Goal: Task Accomplishment & Management: Manage account settings

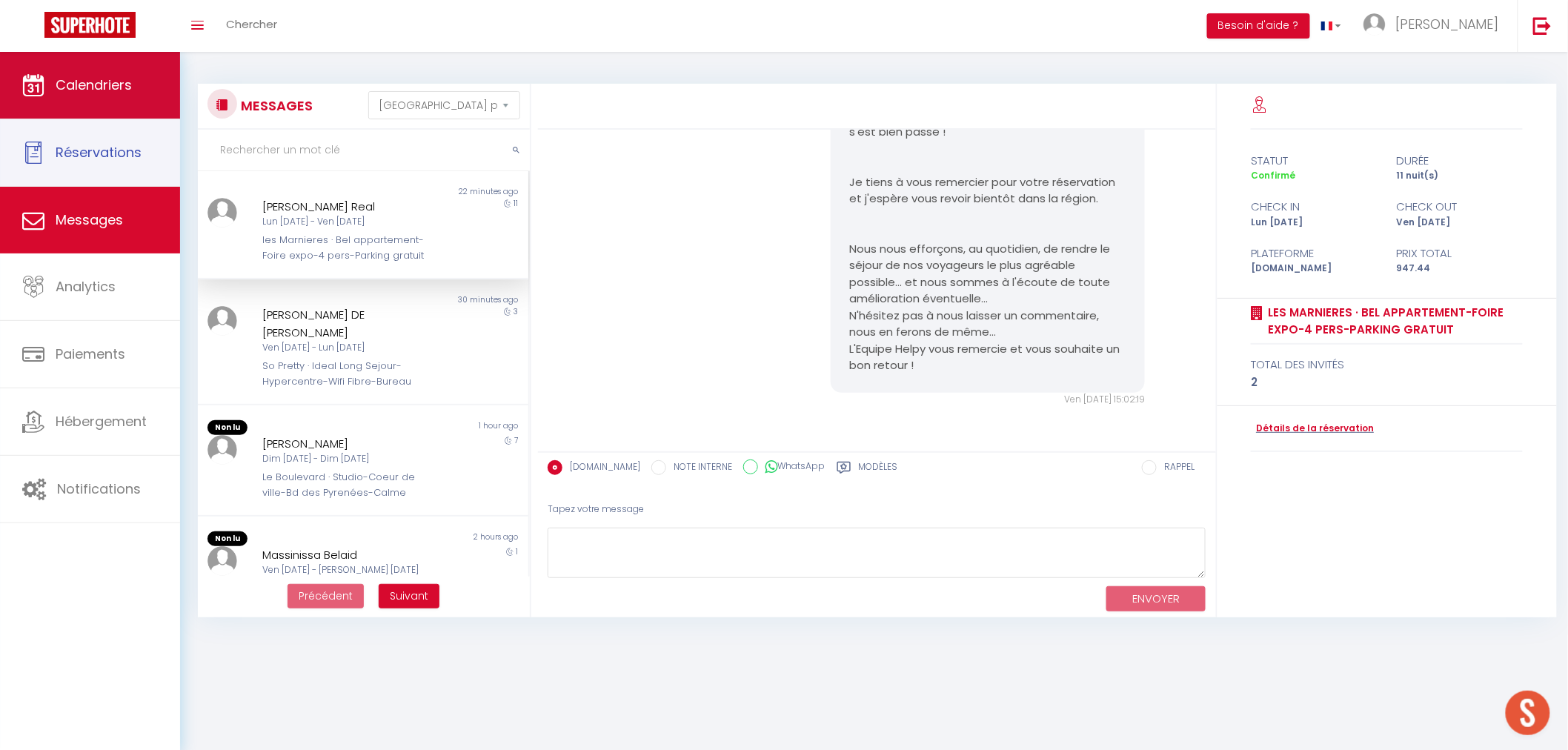
scroll to position [1927, 0]
click at [124, 90] on span "Calendriers" at bounding box center [93, 84] width 76 height 18
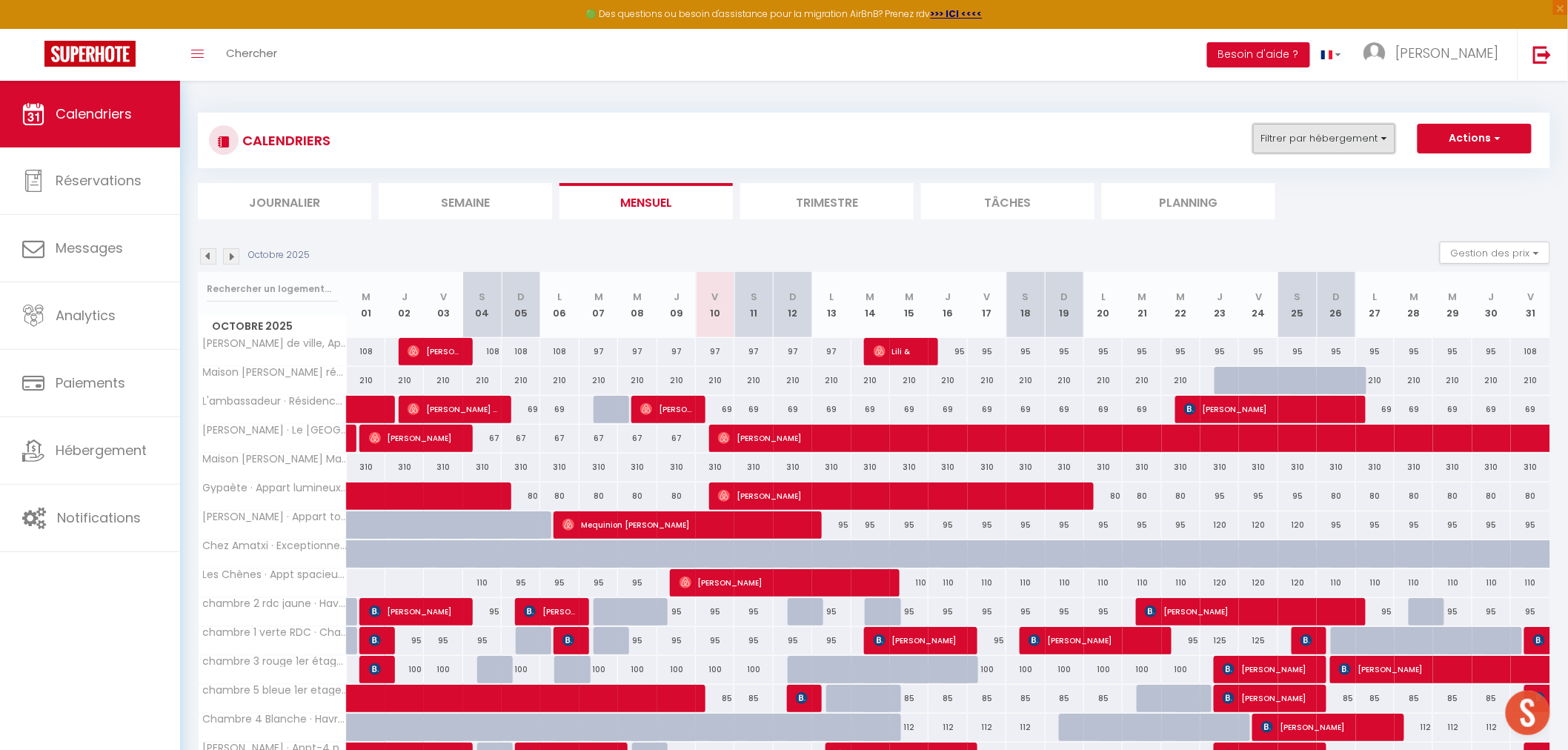
click at [1387, 134] on button "Filtrer par hébergement" at bounding box center [1324, 138] width 142 height 30
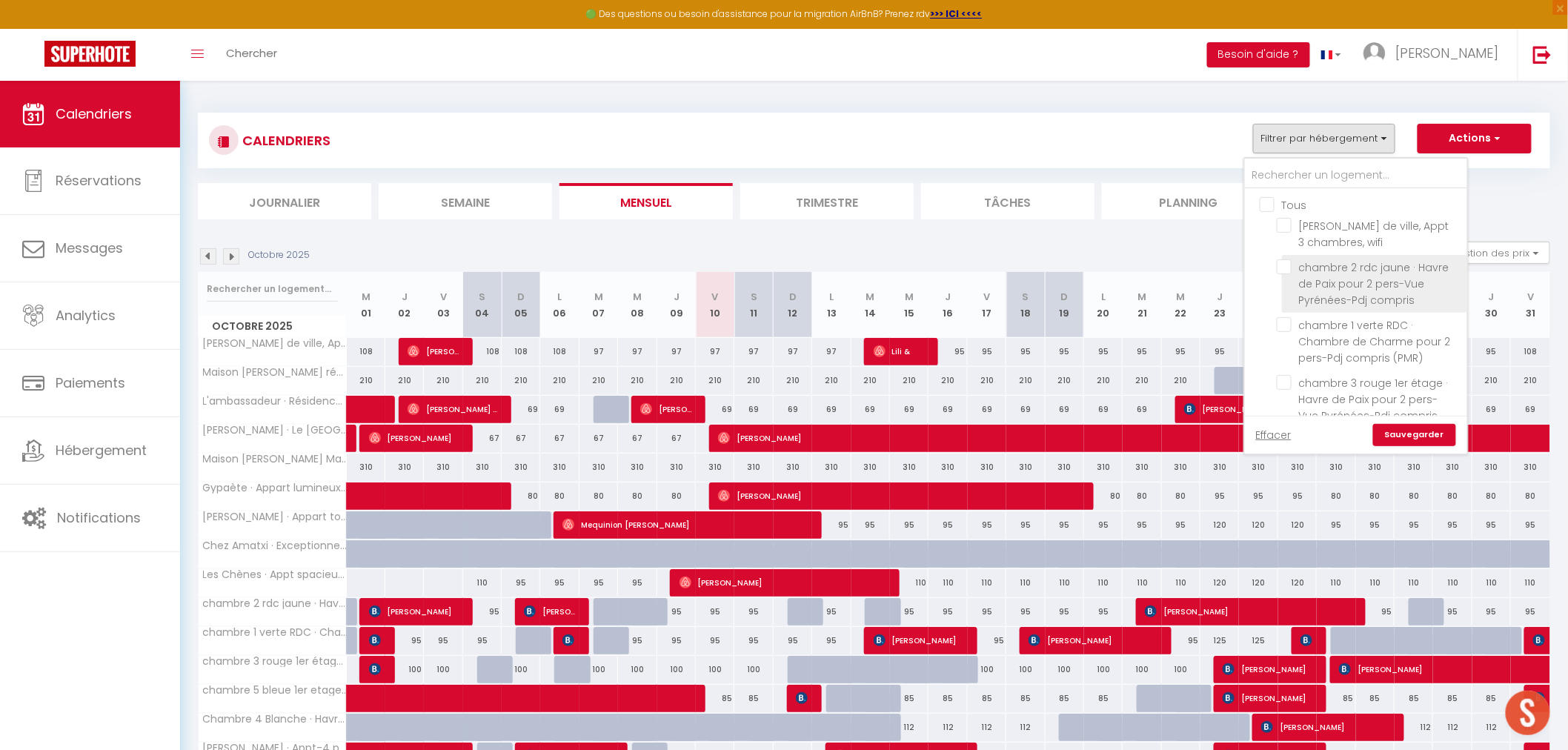
click at [1285, 271] on input "chambre 2 rdc jaune · Havre de Paix pour 2 pers-Vue Pyrénées-Pdj compris" at bounding box center [1369, 267] width 185 height 14
checkbox input "true"
checkbox input "false"
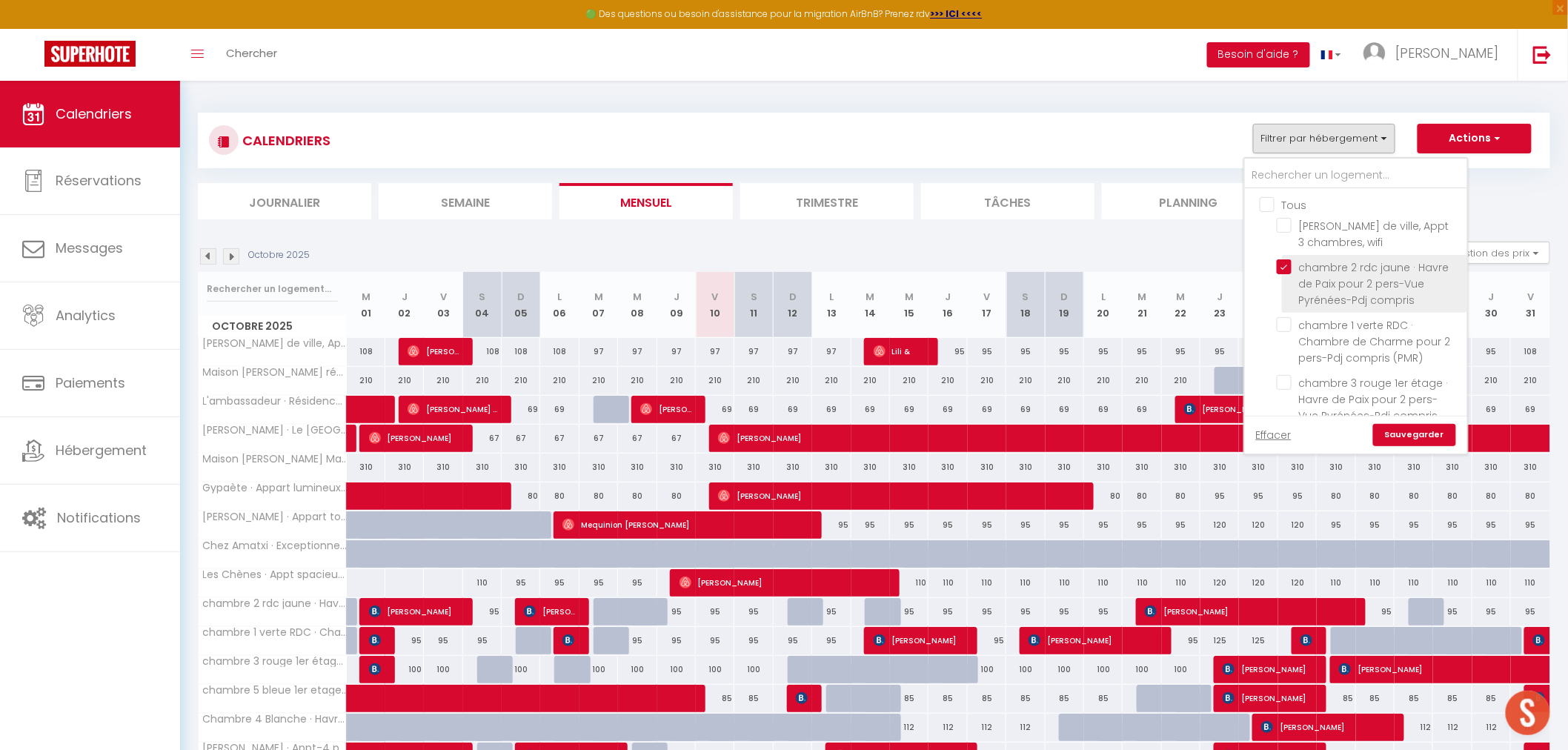
checkbox input "false"
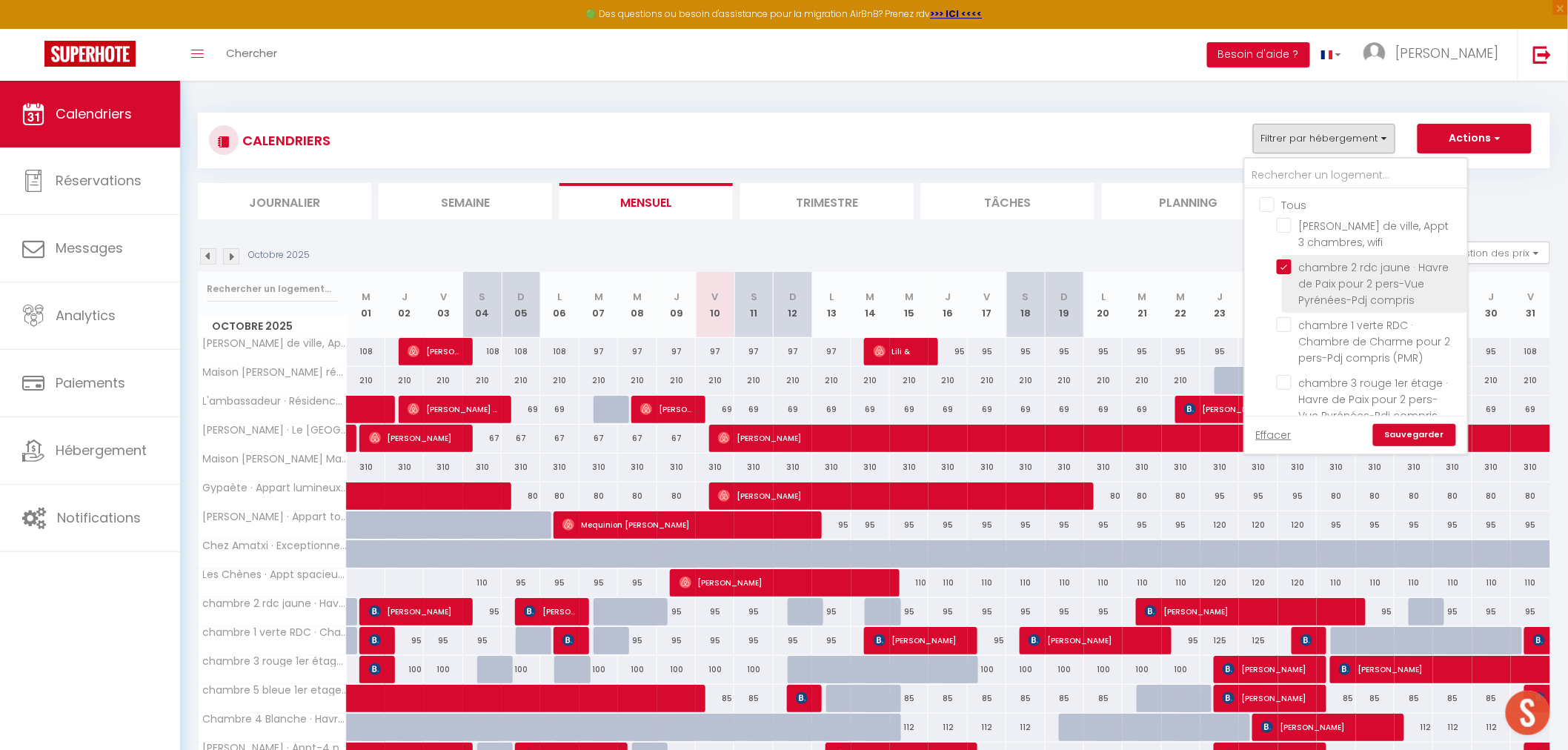
checkbox input "false"
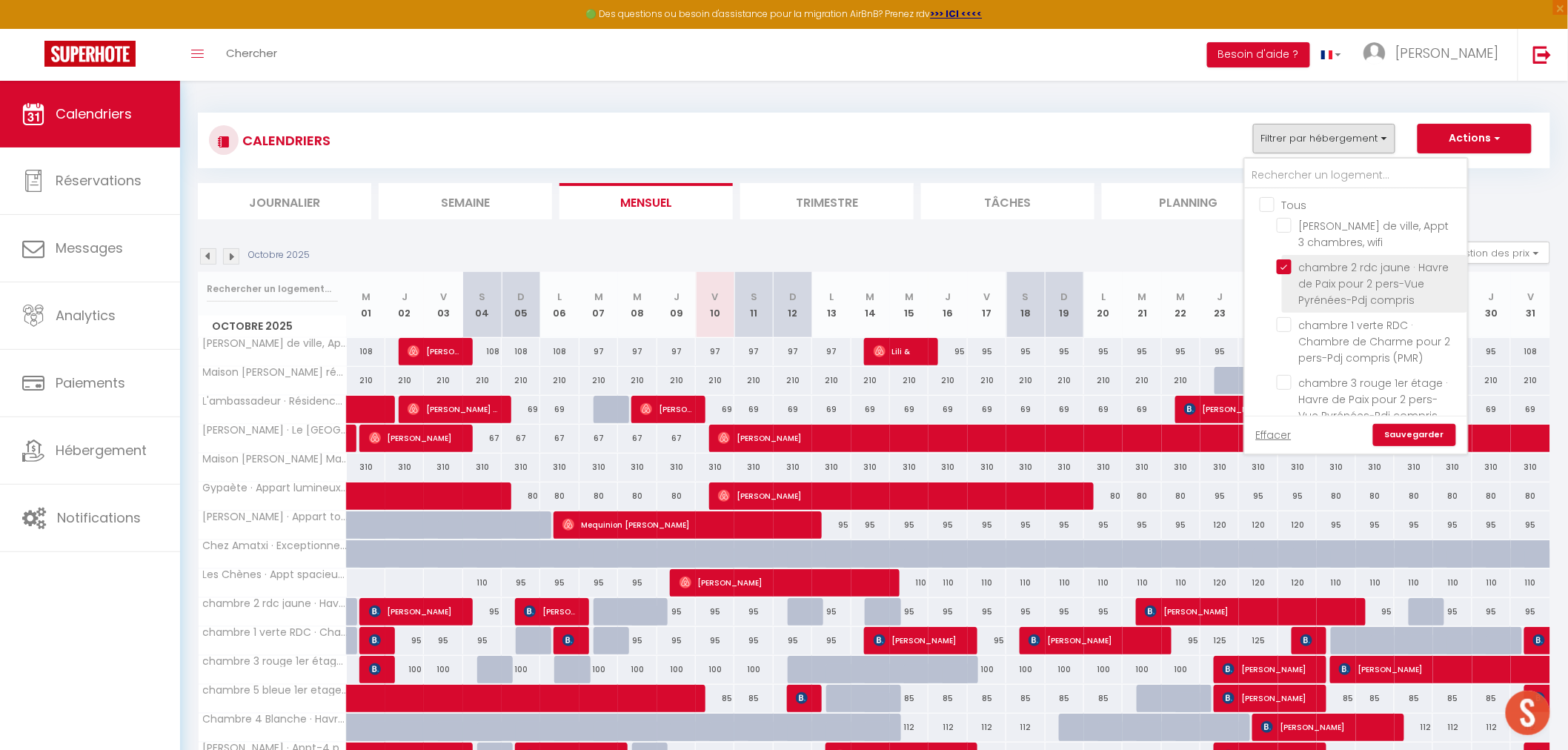
checkbox input "false"
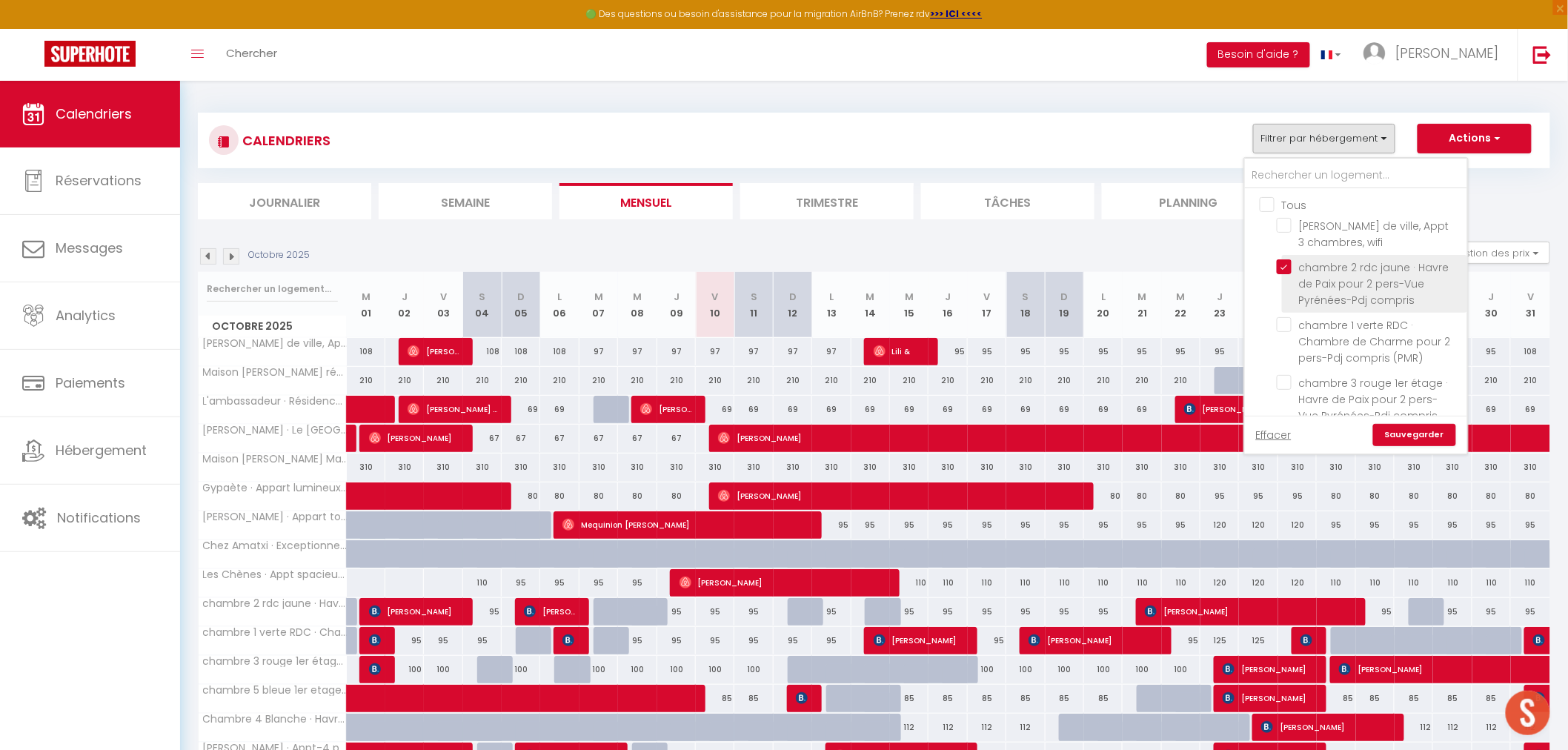
checkbox input "false"
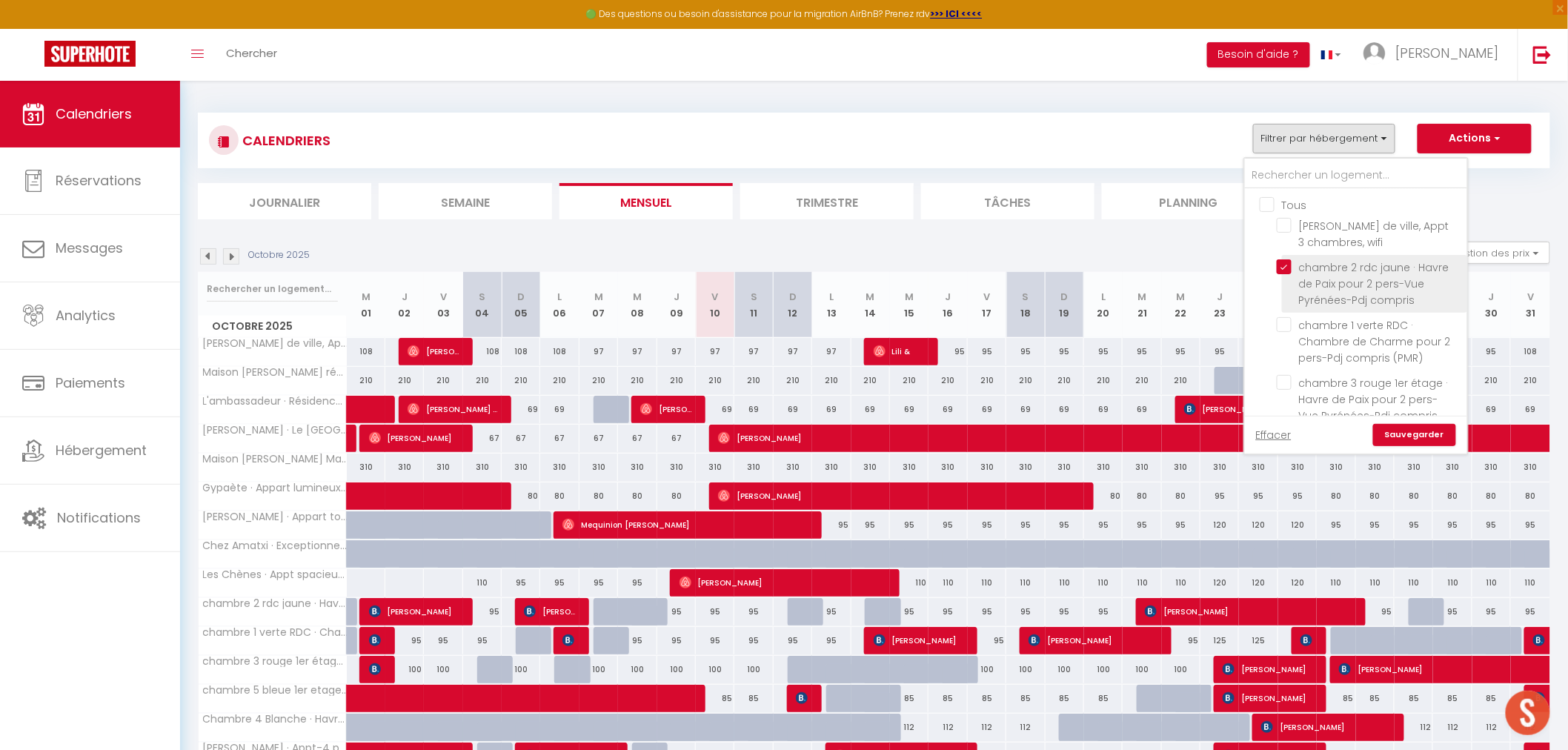
checkbox input "false"
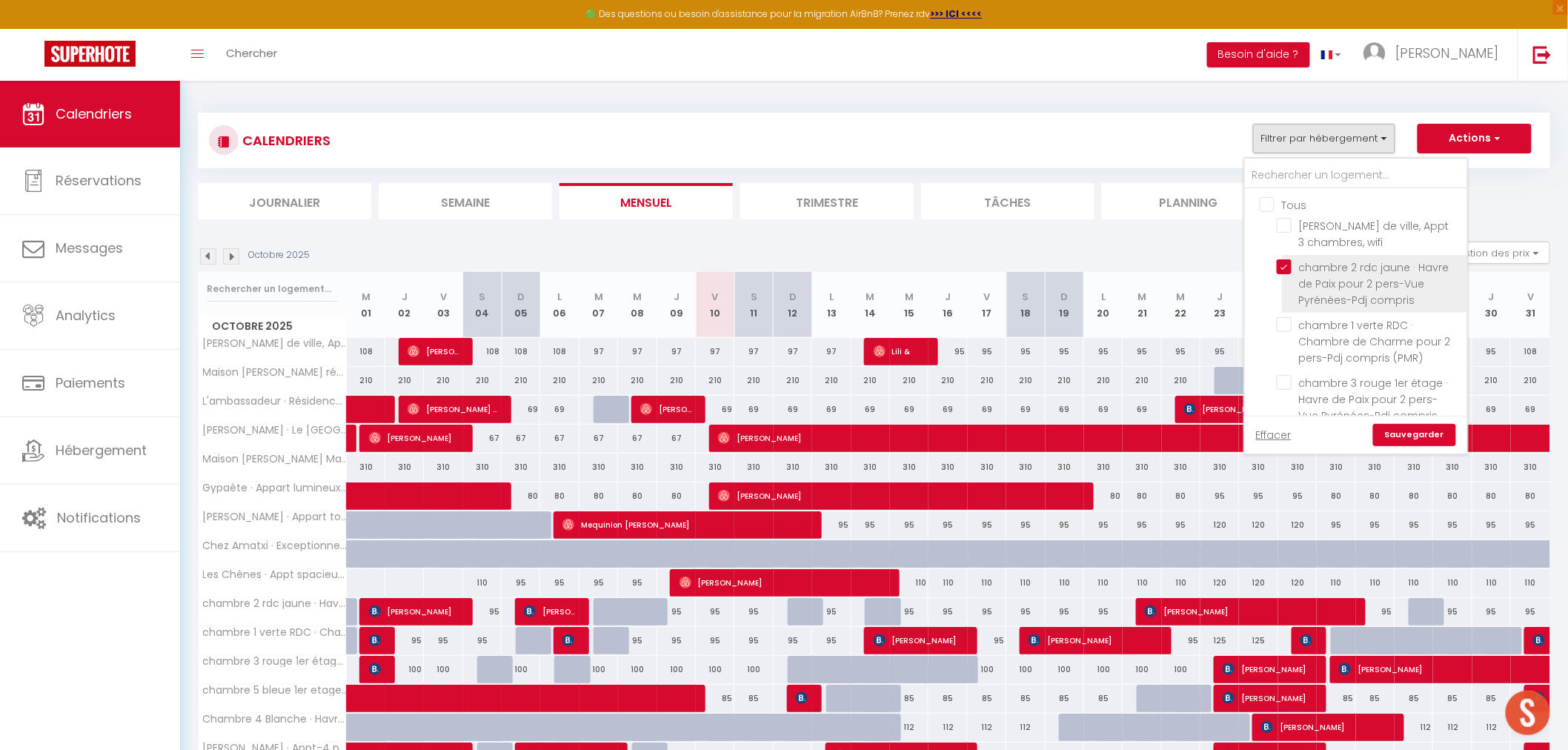
checkbox input "false"
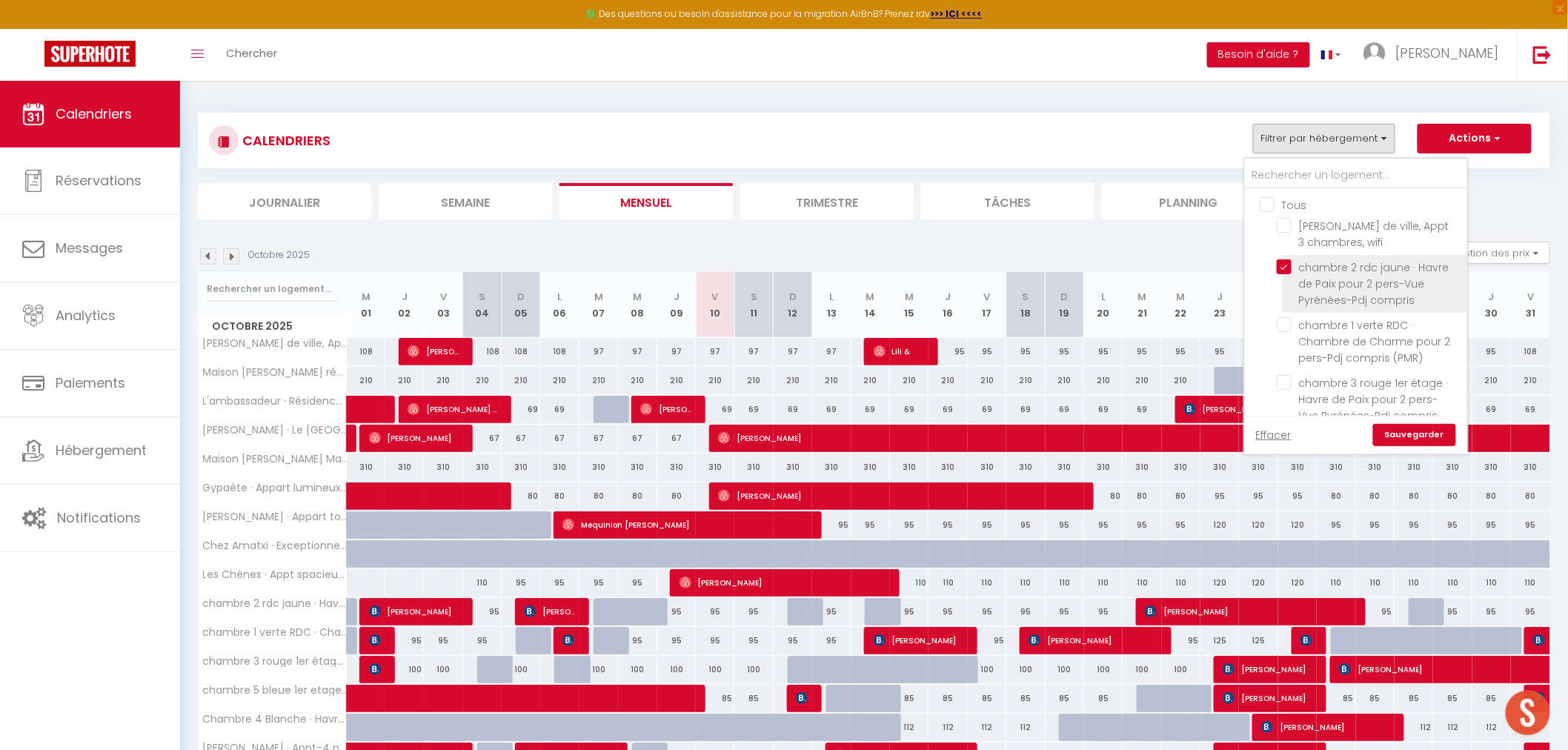
checkbox input "false"
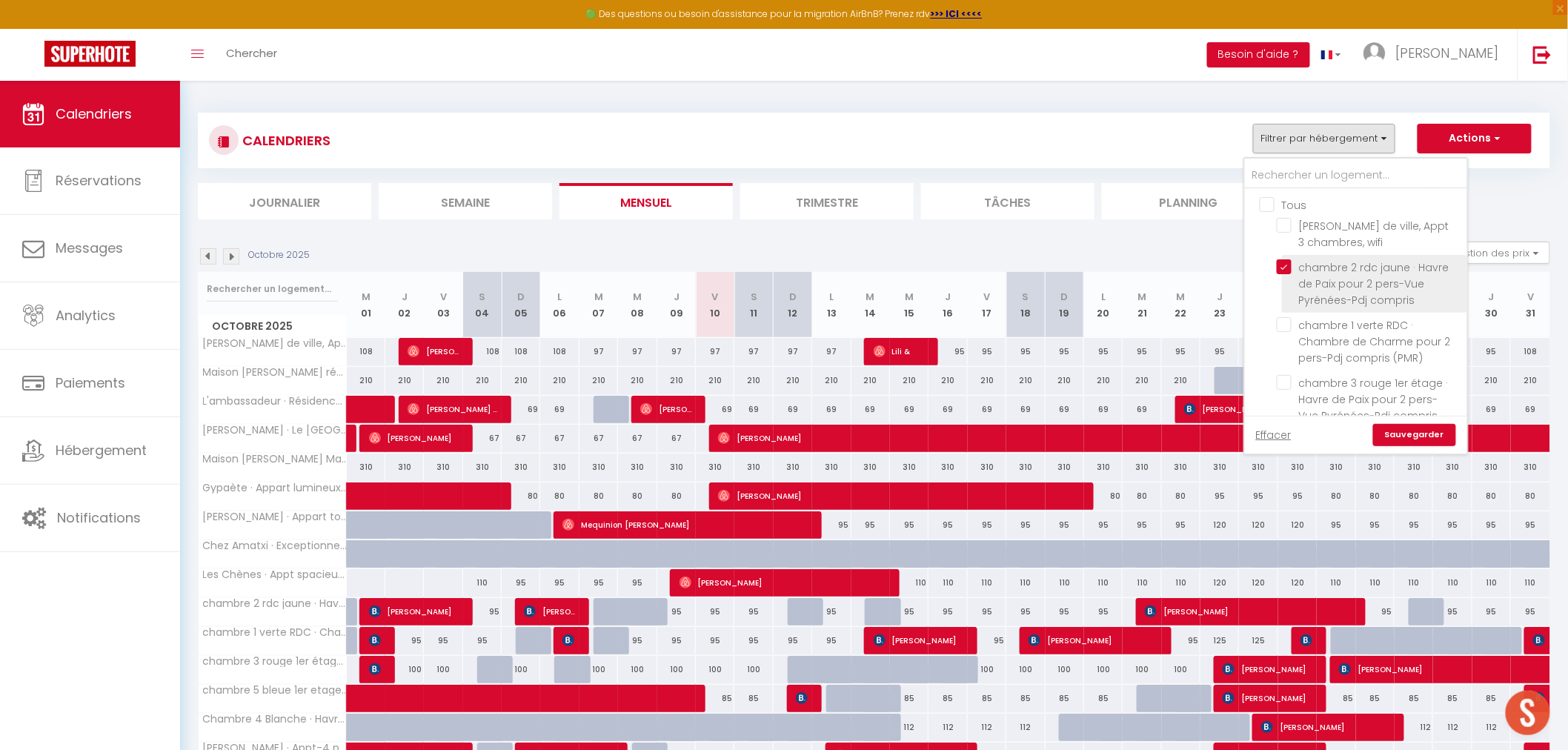
checkbox input "false"
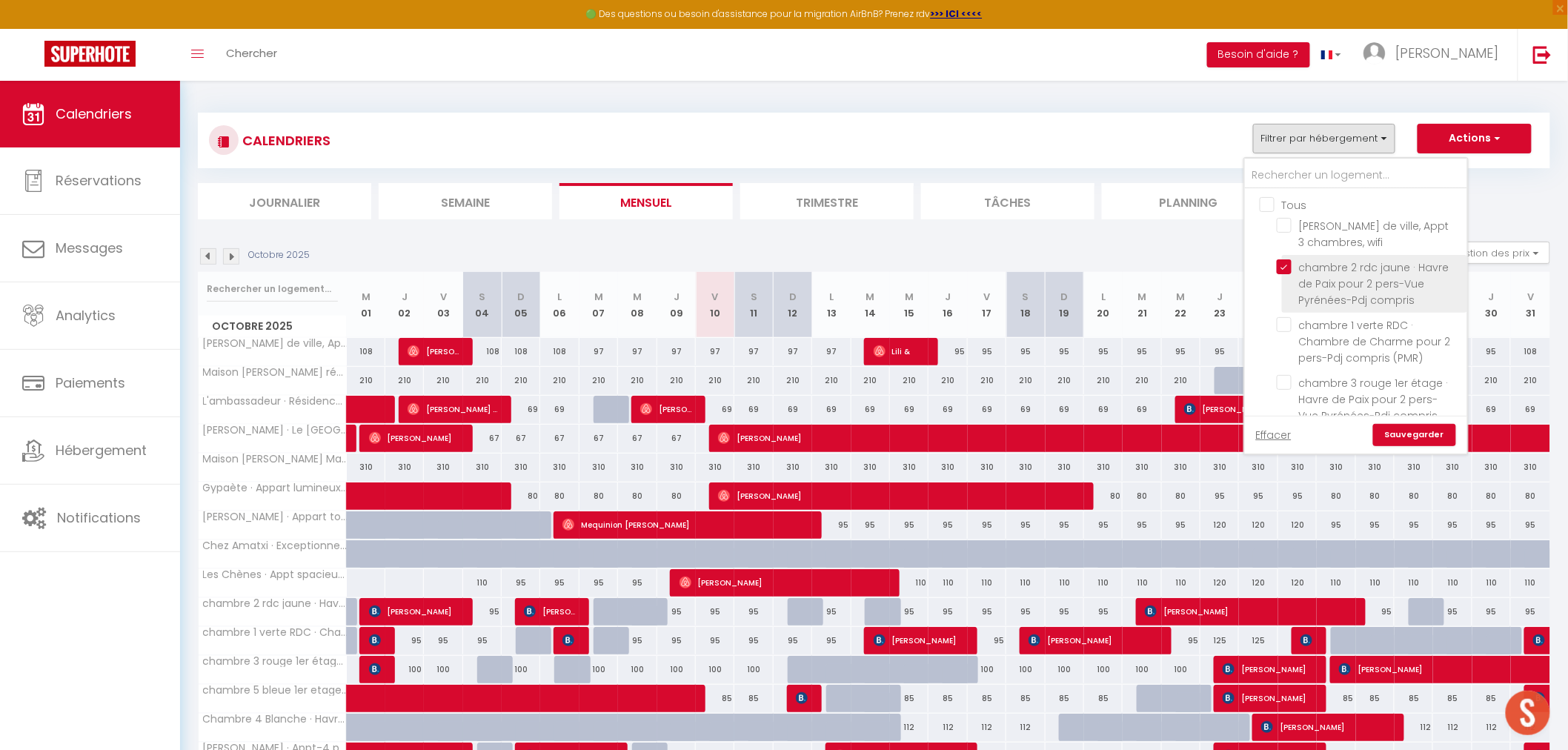
checkbox input "false"
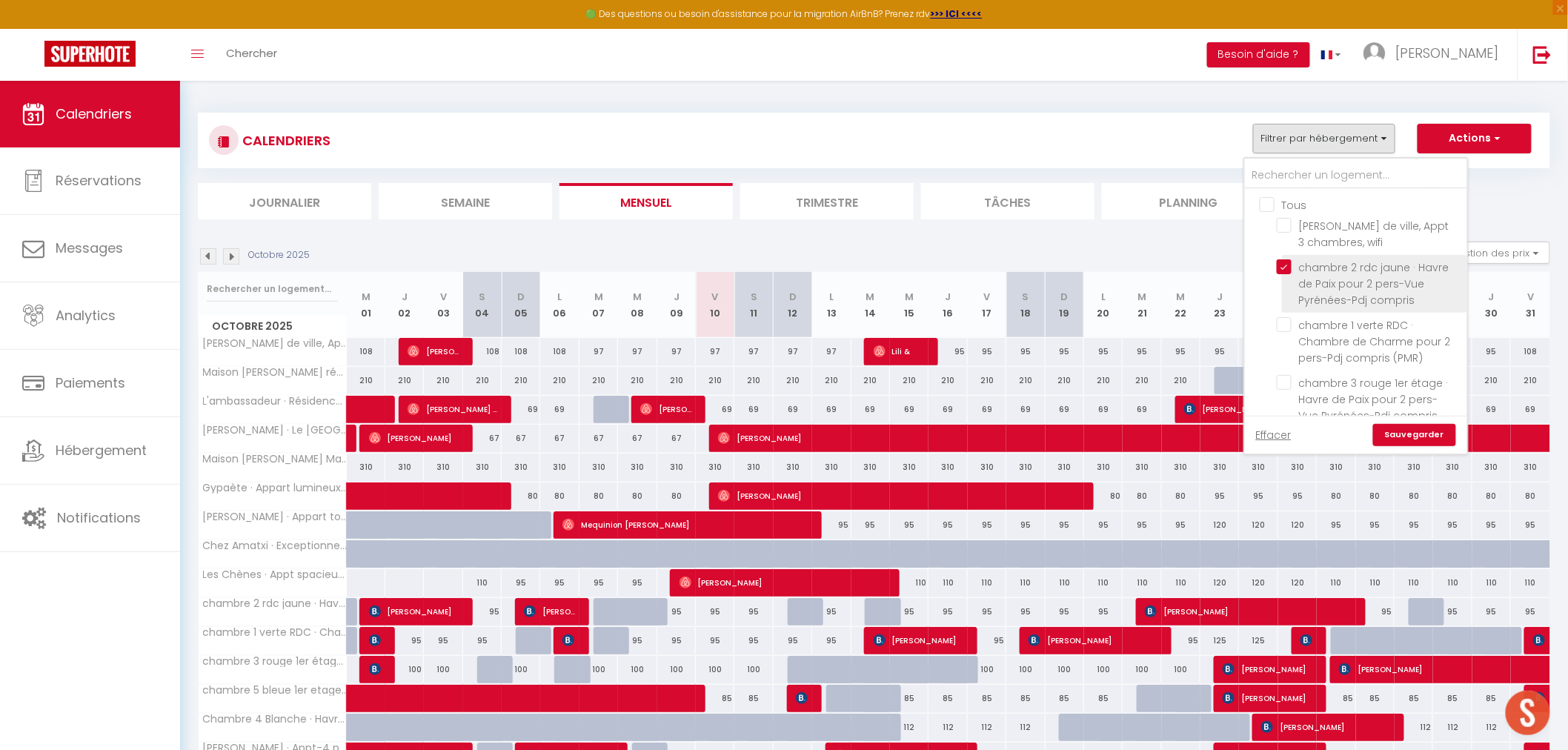
checkbox input "false"
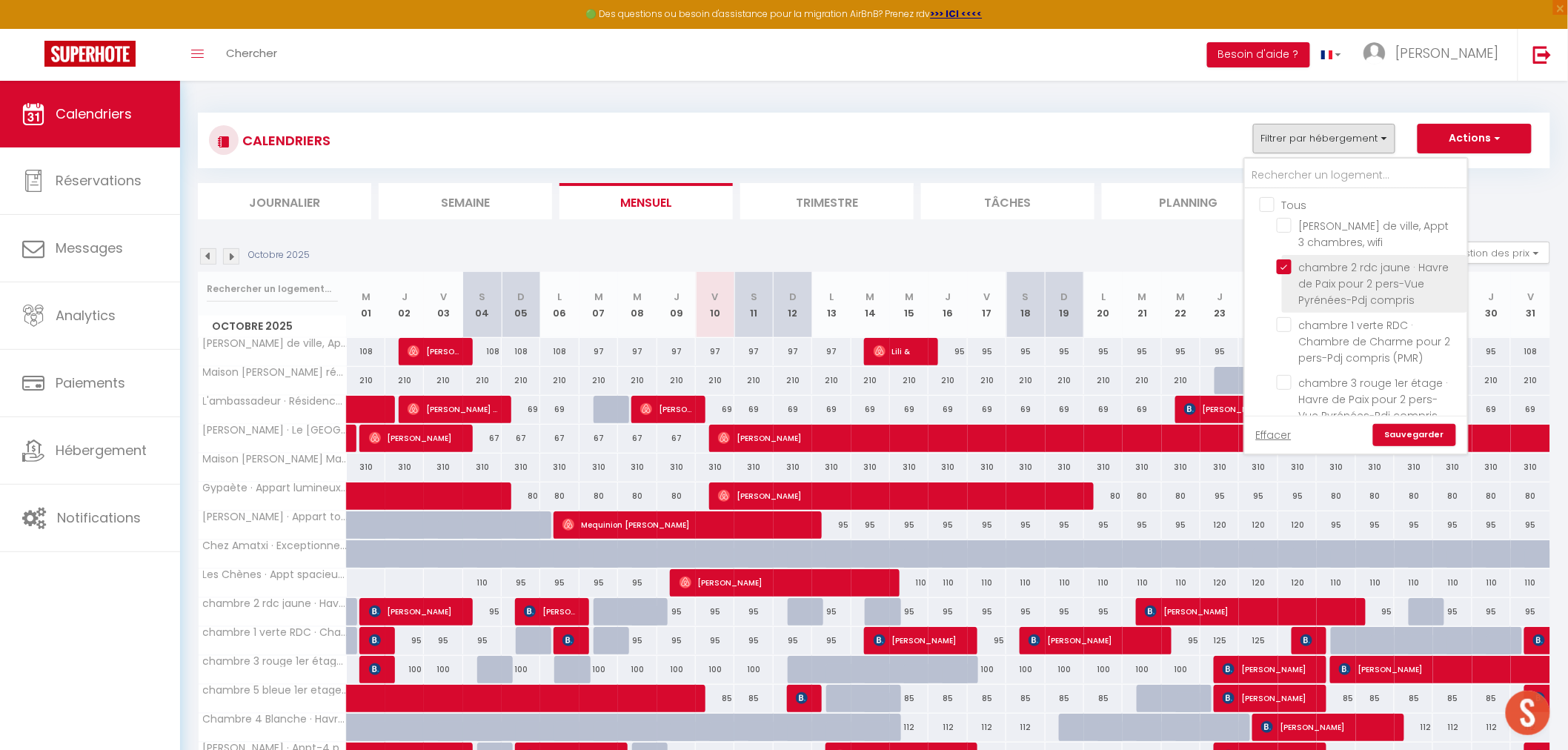
checkbox input "false"
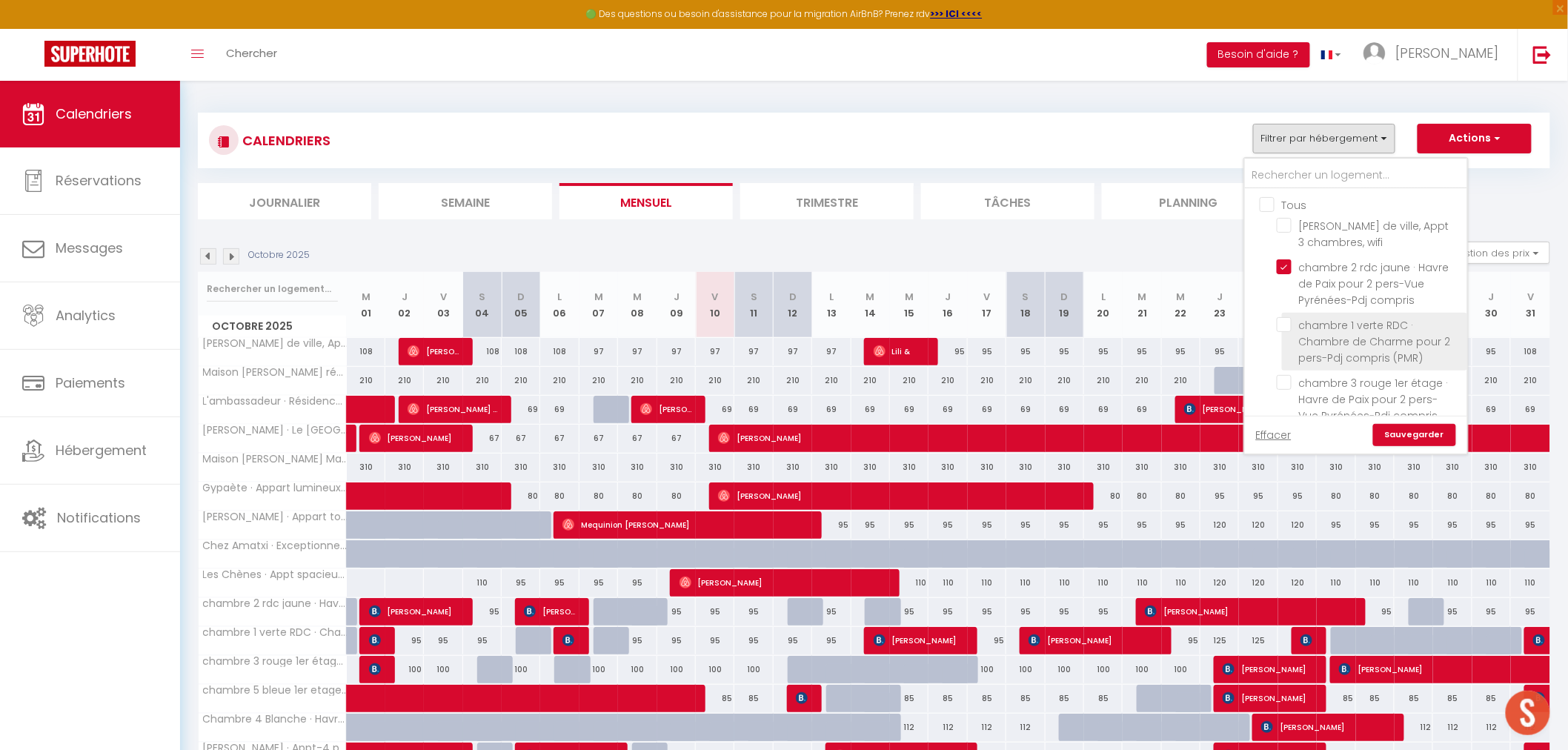
click at [1290, 322] on input "chambre 1 verte RDC · Chambre de Charme pour 2 pers-Pdj compris (PMR)" at bounding box center [1369, 324] width 185 height 14
checkbox input "true"
checkbox input "false"
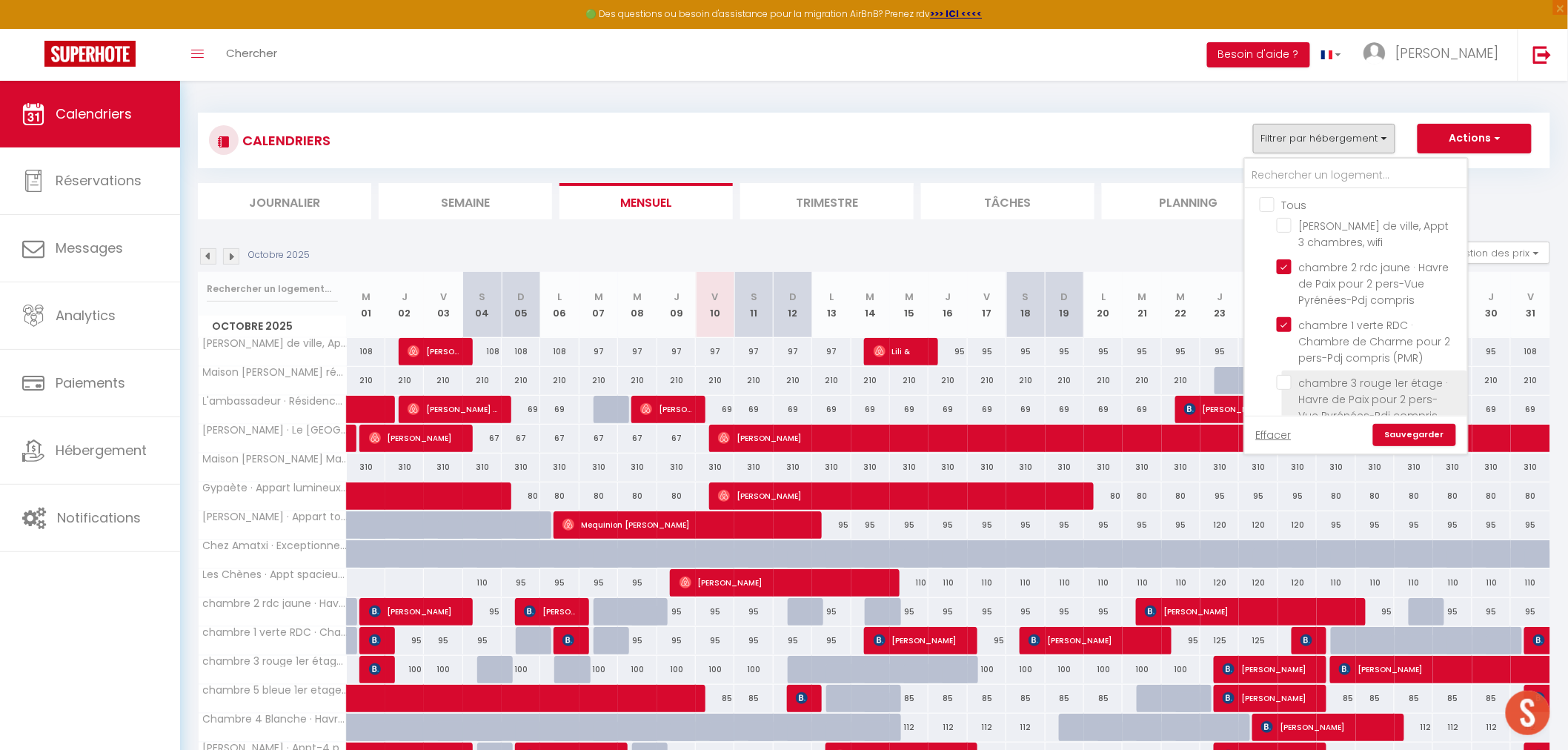
checkbox input "false"
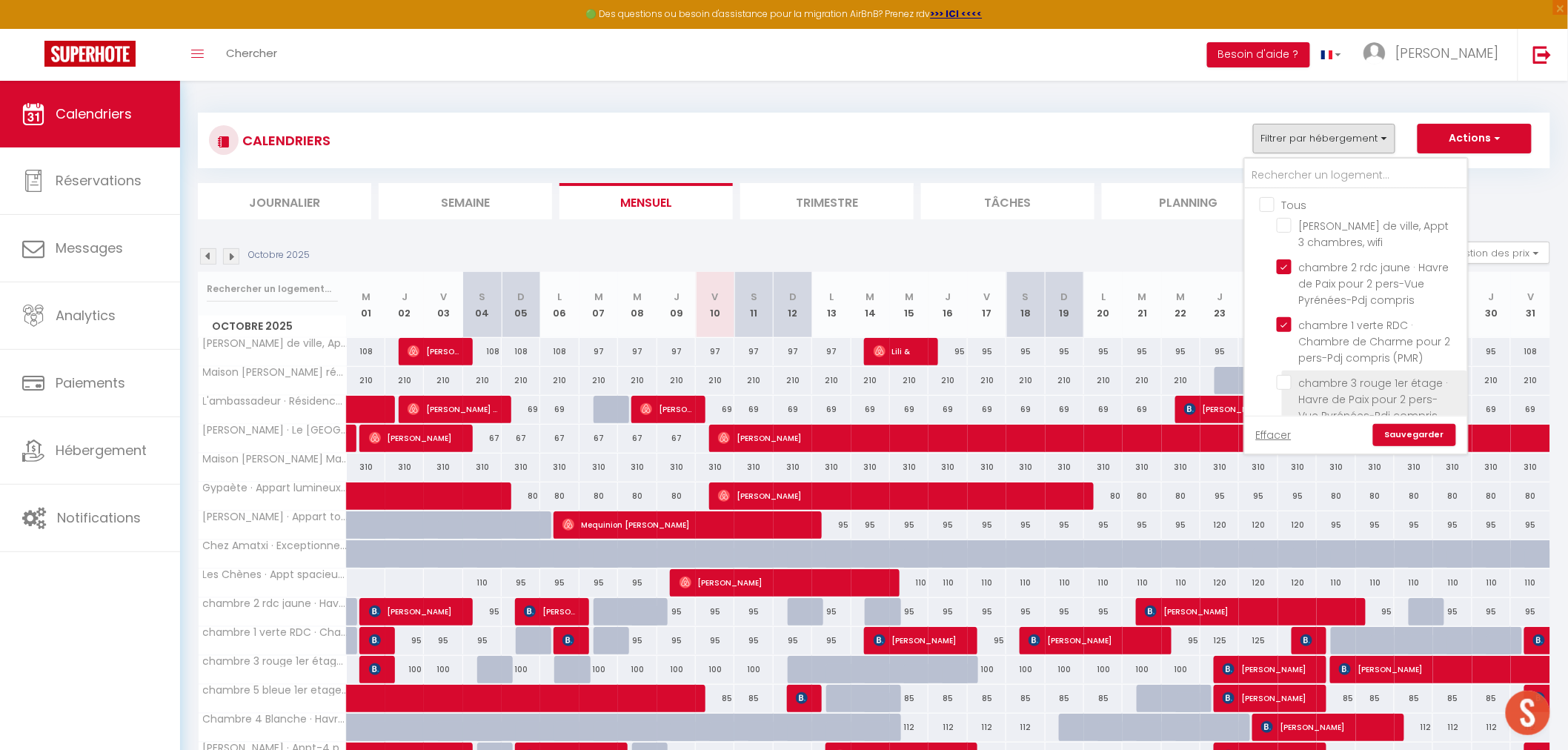
checkbox input "false"
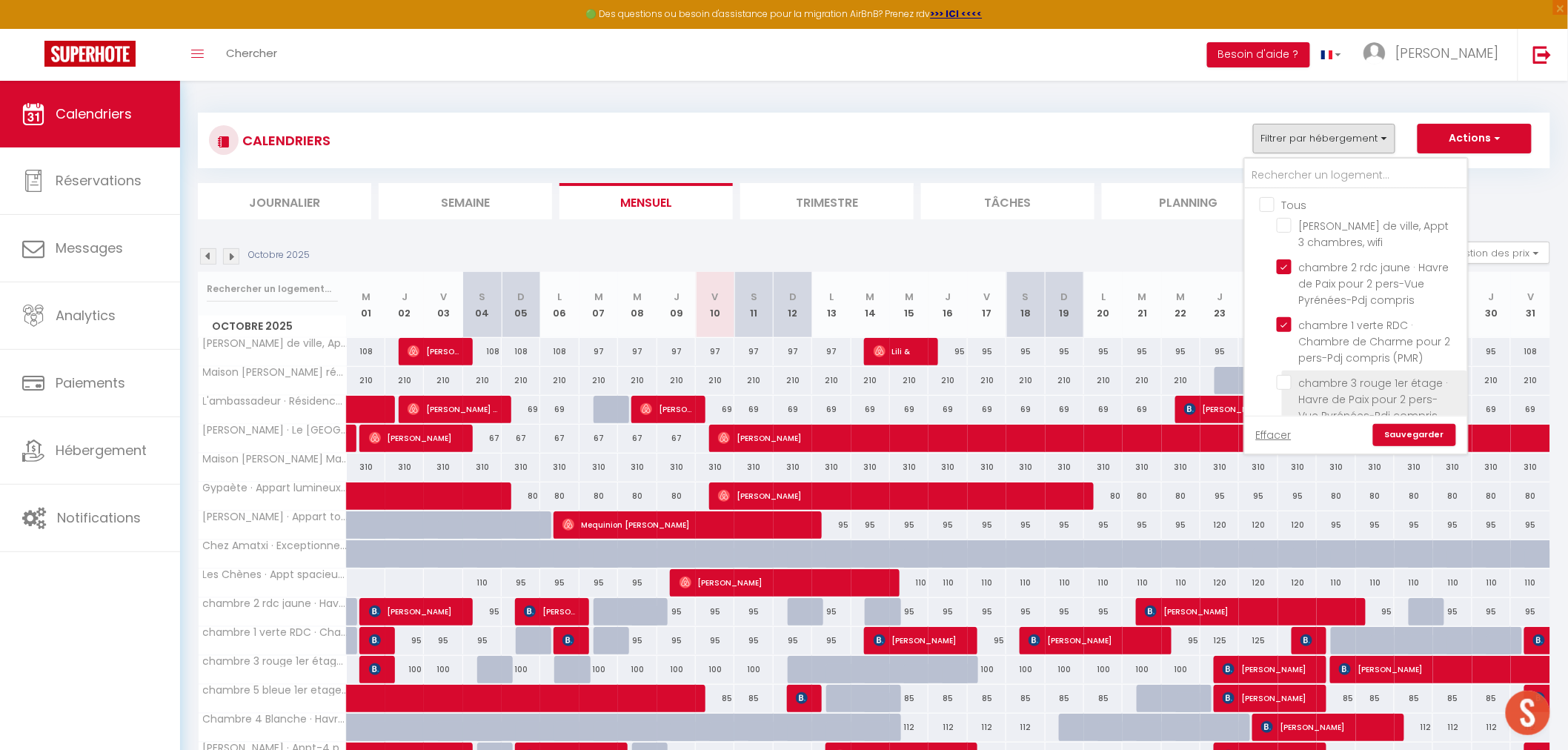
checkbox input "false"
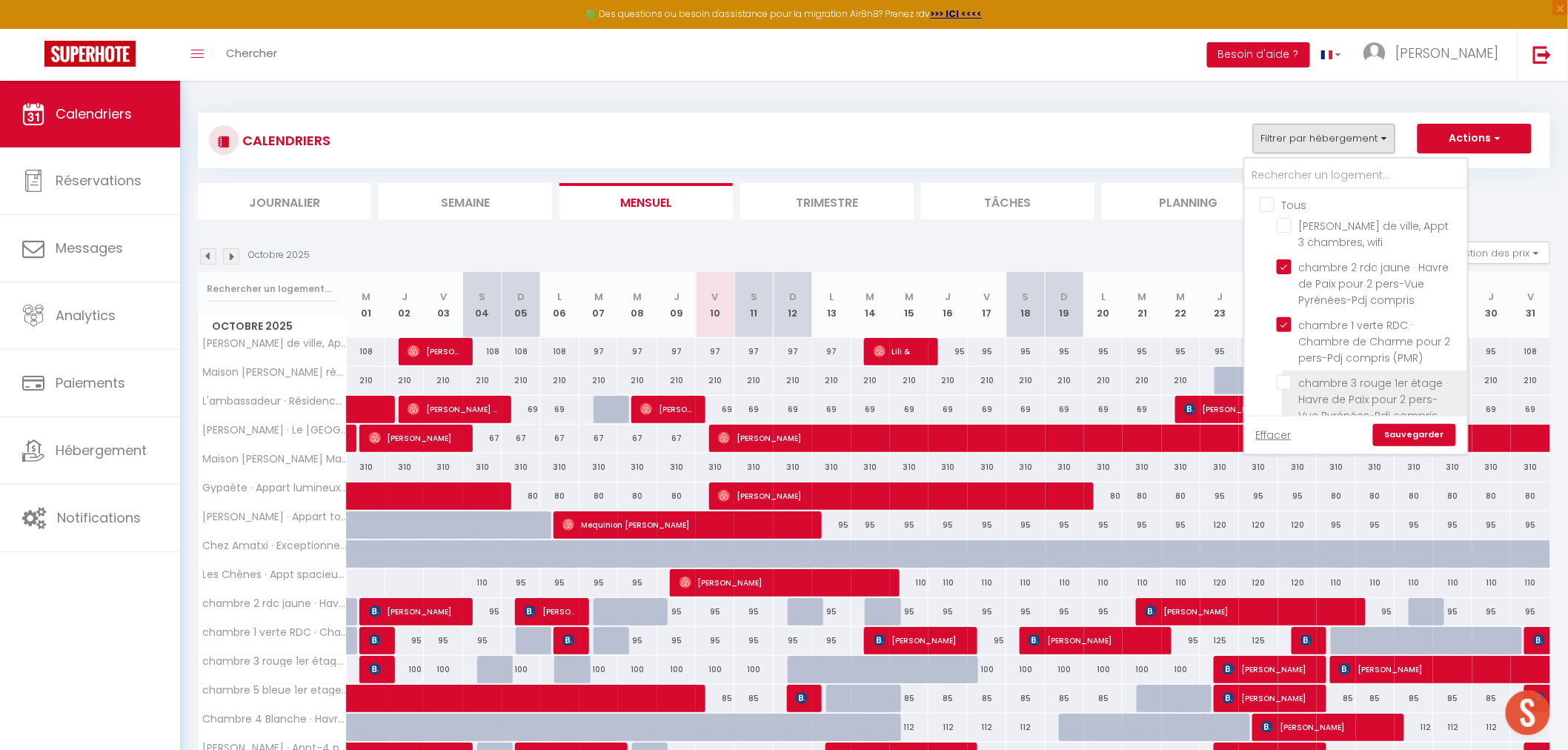
checkbox input "false"
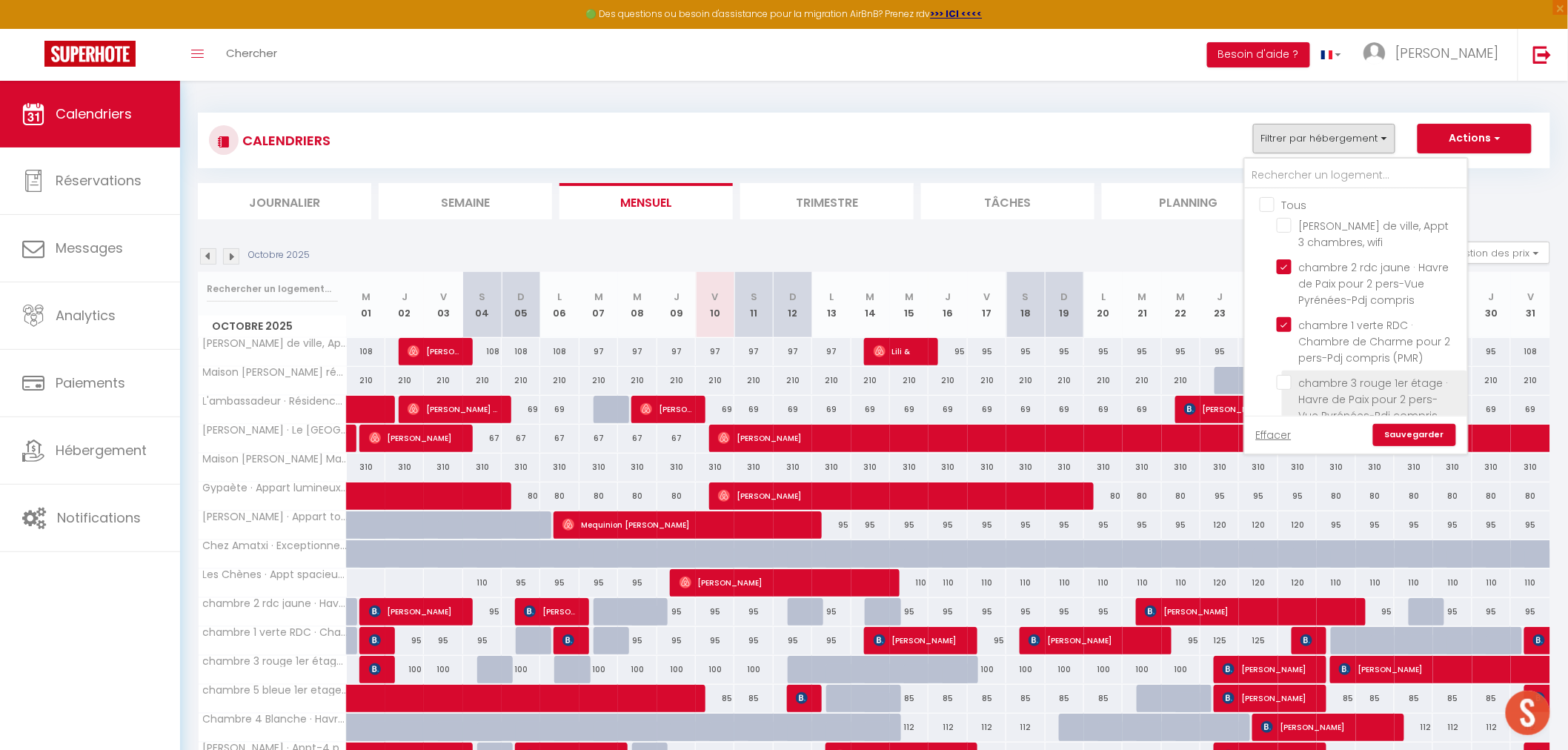
checkbox input "false"
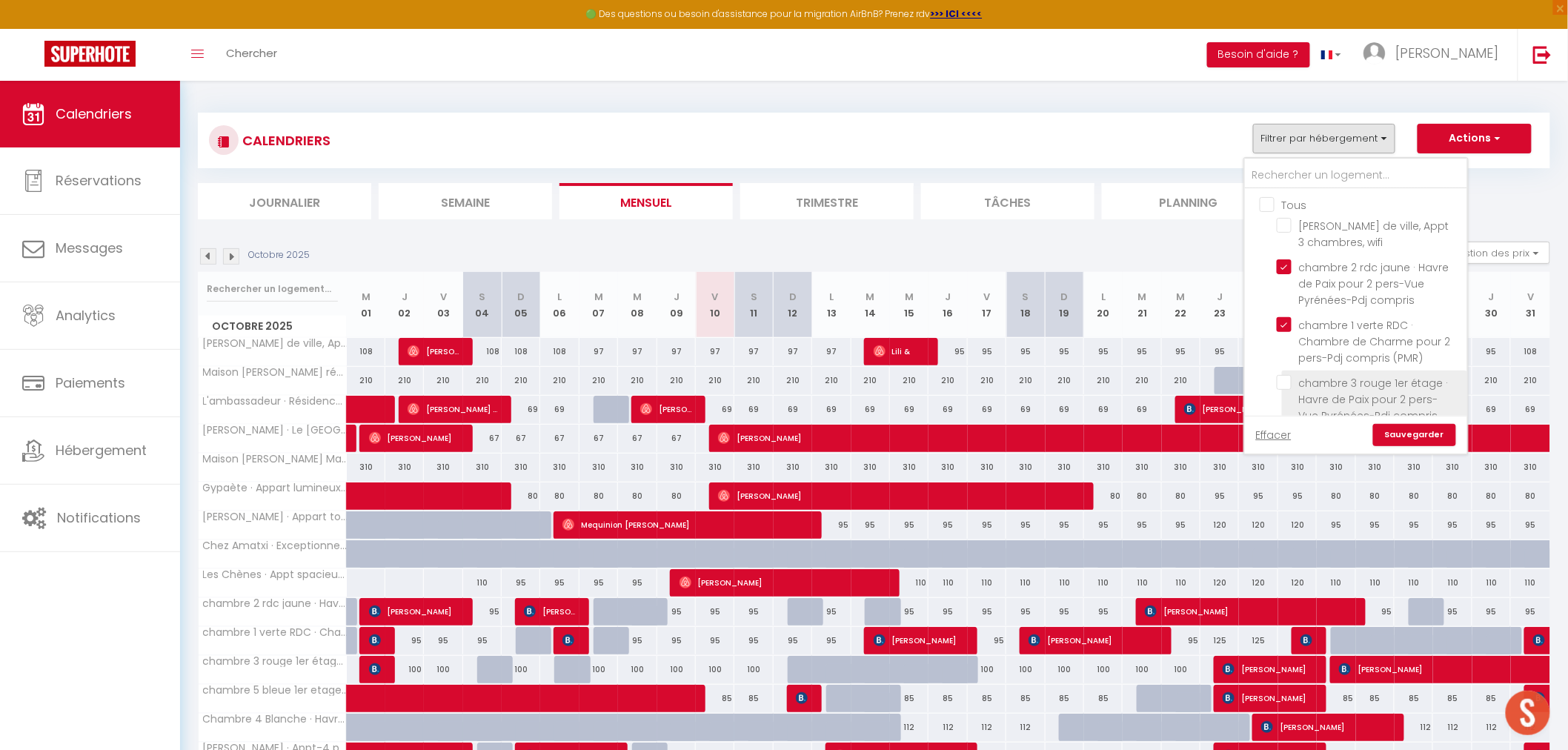
checkbox input "false"
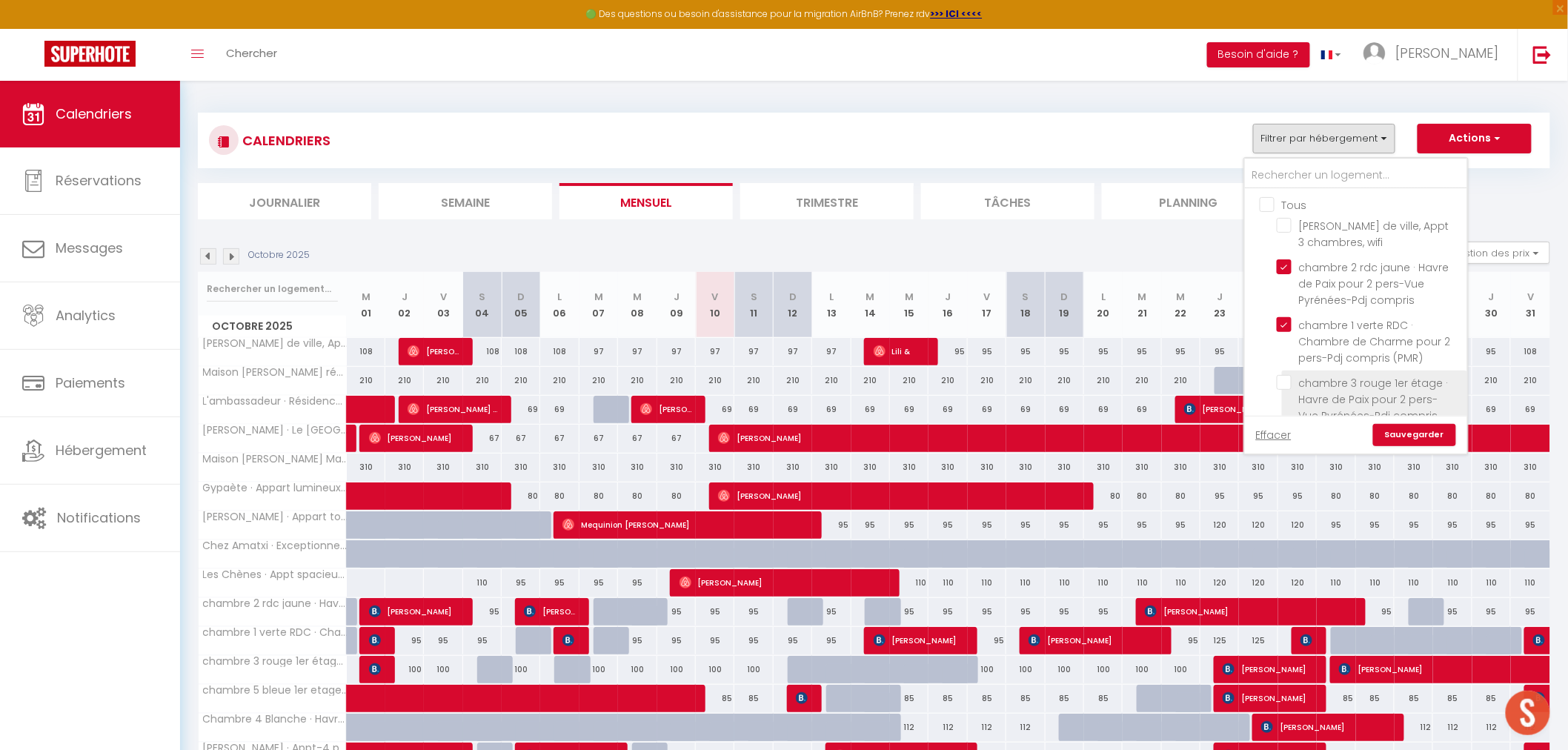
checkbox input "false"
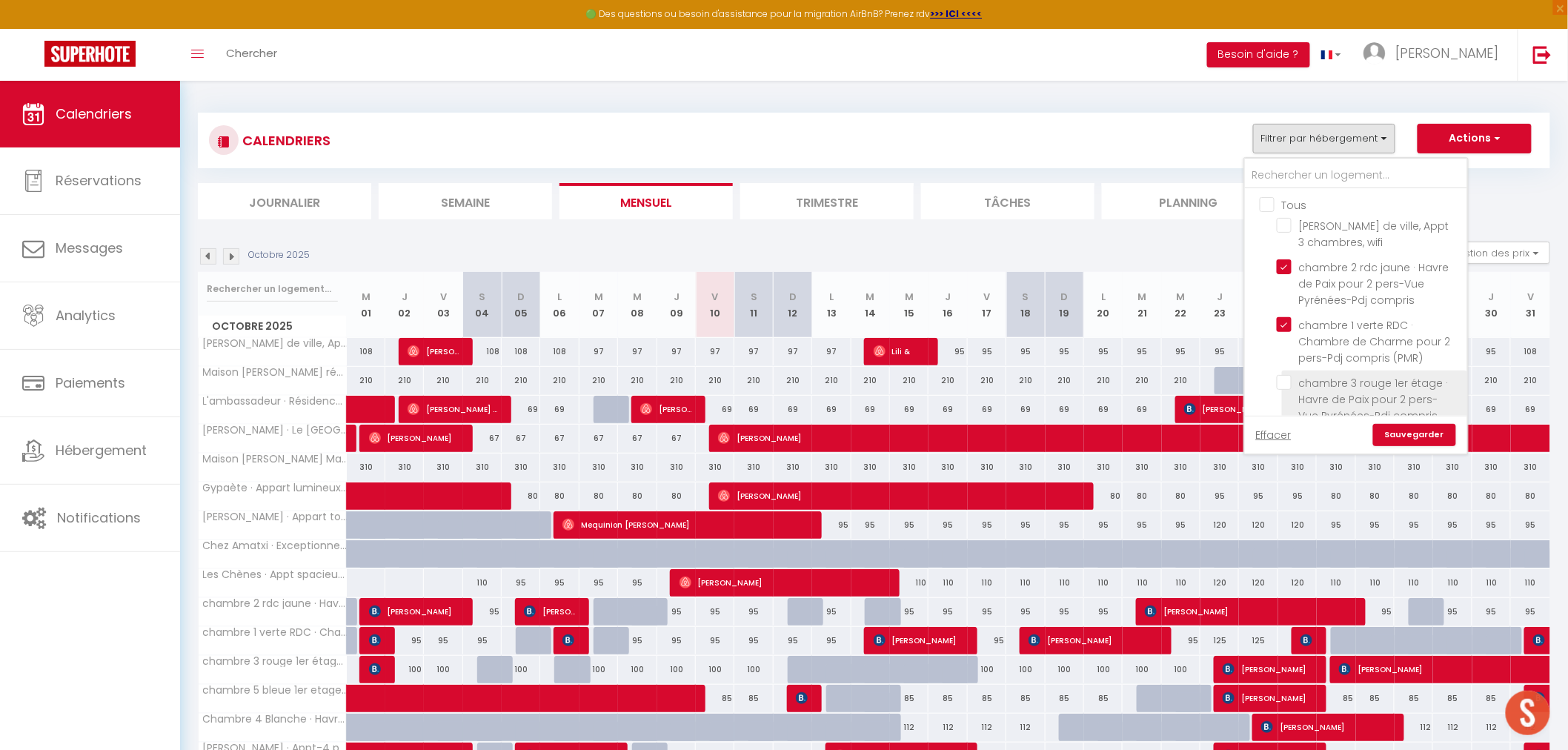
checkbox input "false"
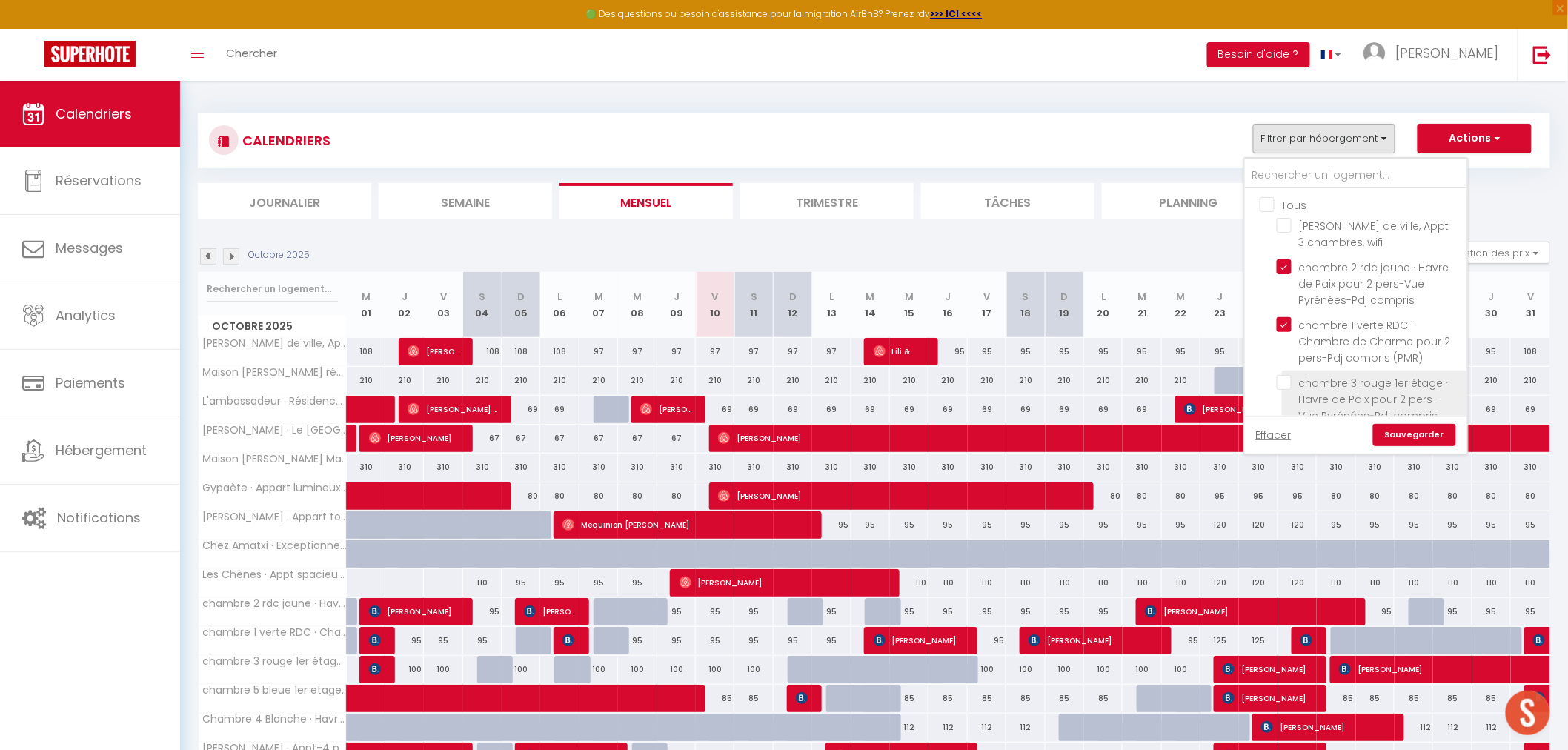
checkbox input "false"
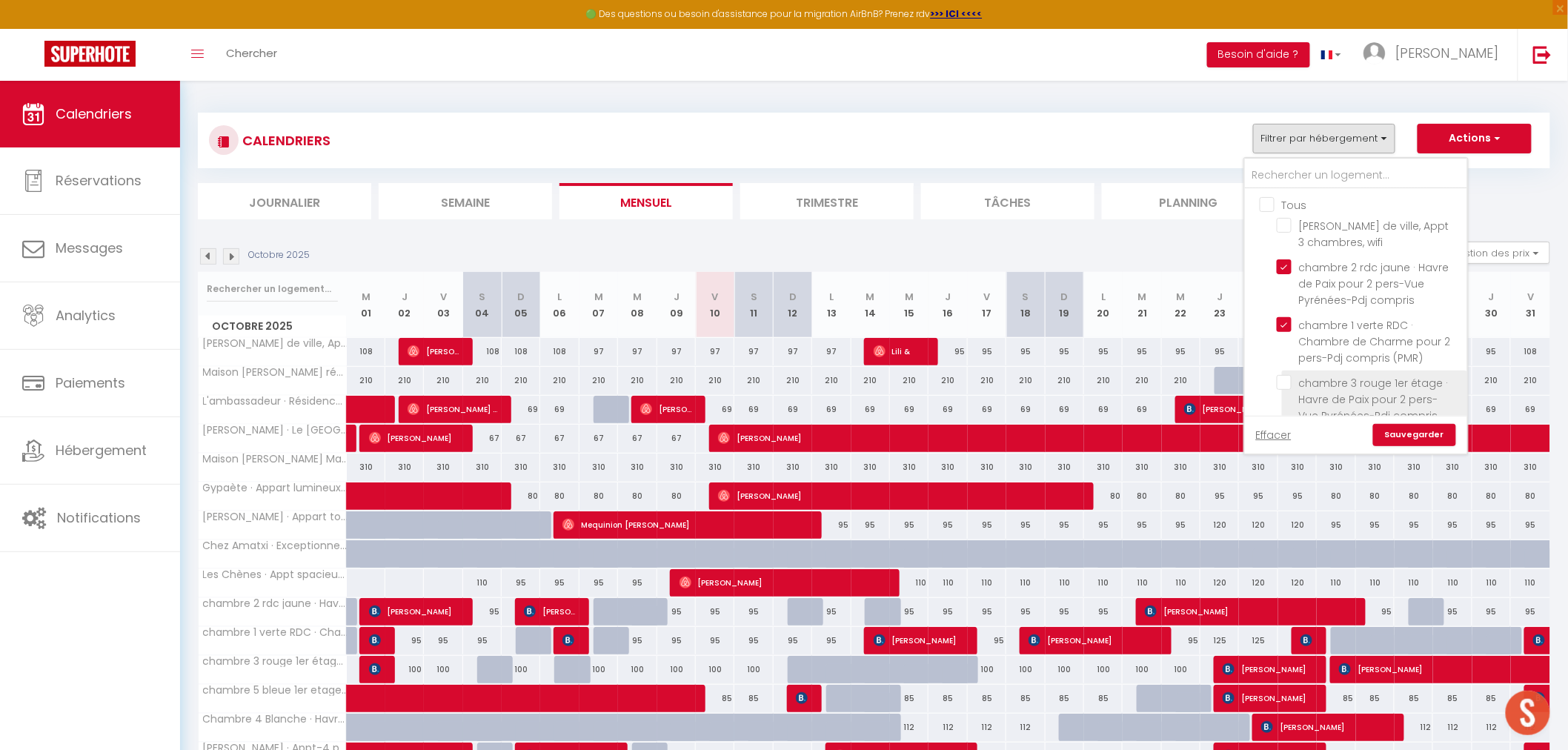
checkbox input "false"
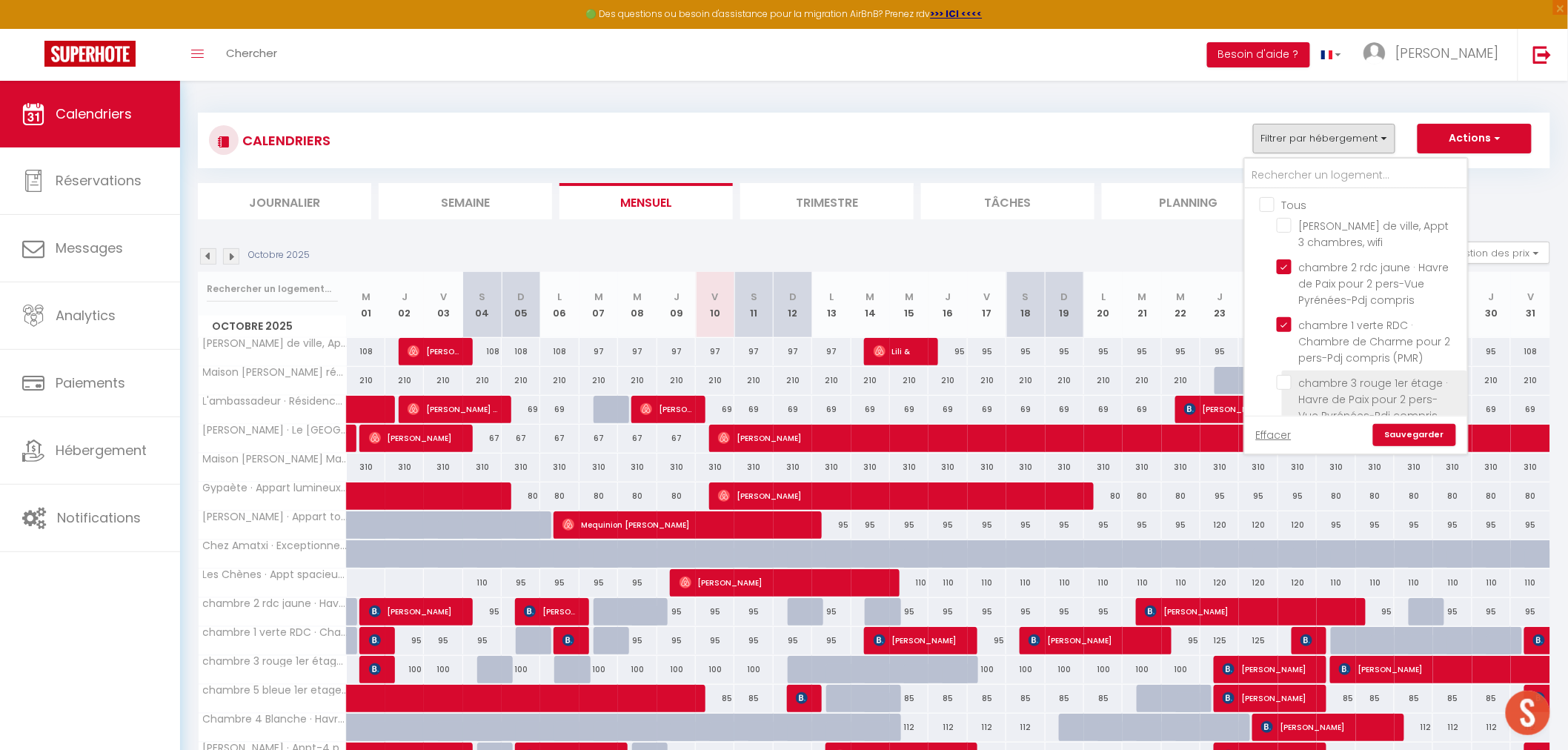
checkbox input "false"
click at [1284, 383] on input "chambre 3 rouge 1er étage · Havre de Paix pour 2 pers-Vue Pyrénées-Pdj compris" at bounding box center [1369, 382] width 185 height 14
checkbox input "true"
checkbox input "false"
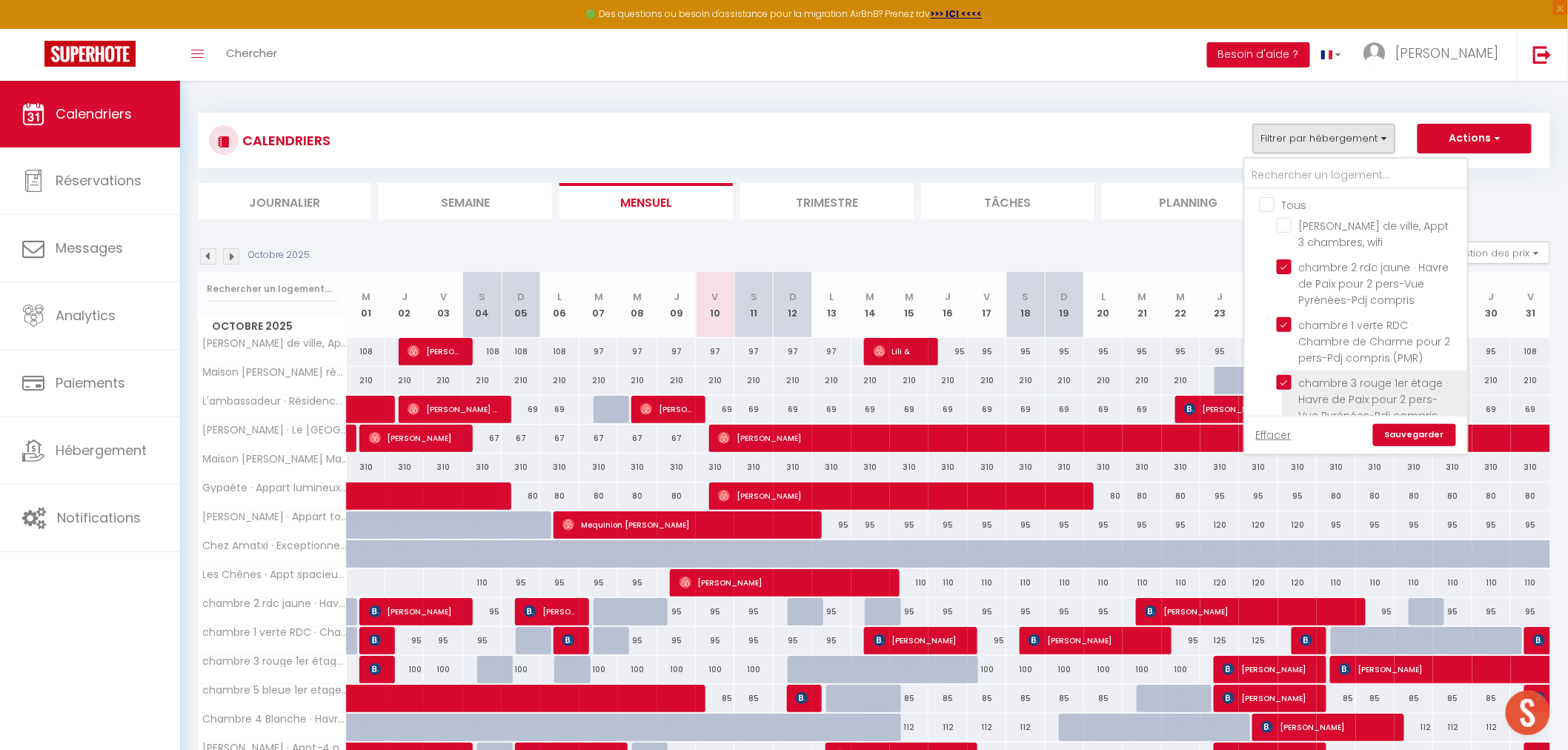
checkbox input "false"
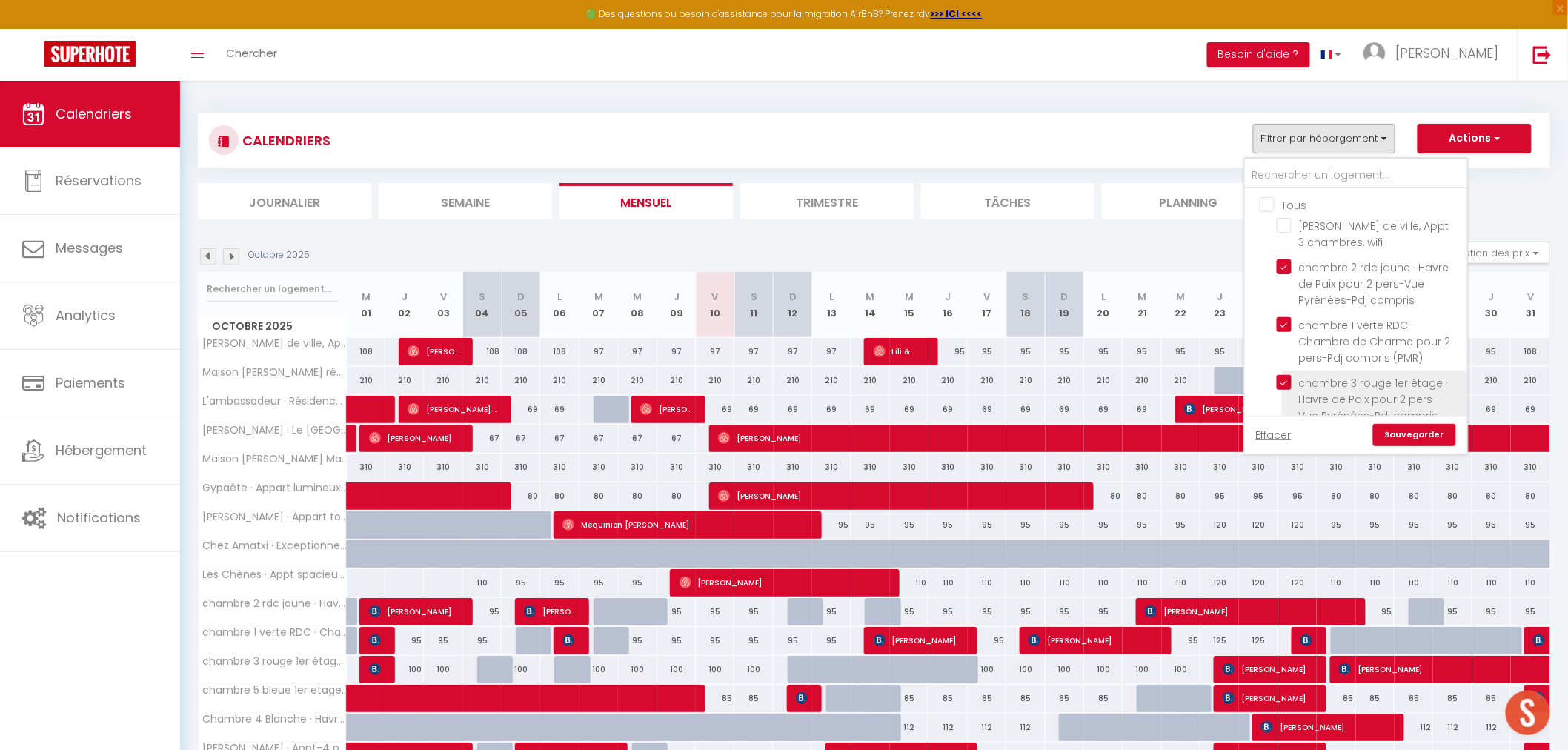
checkbox input "false"
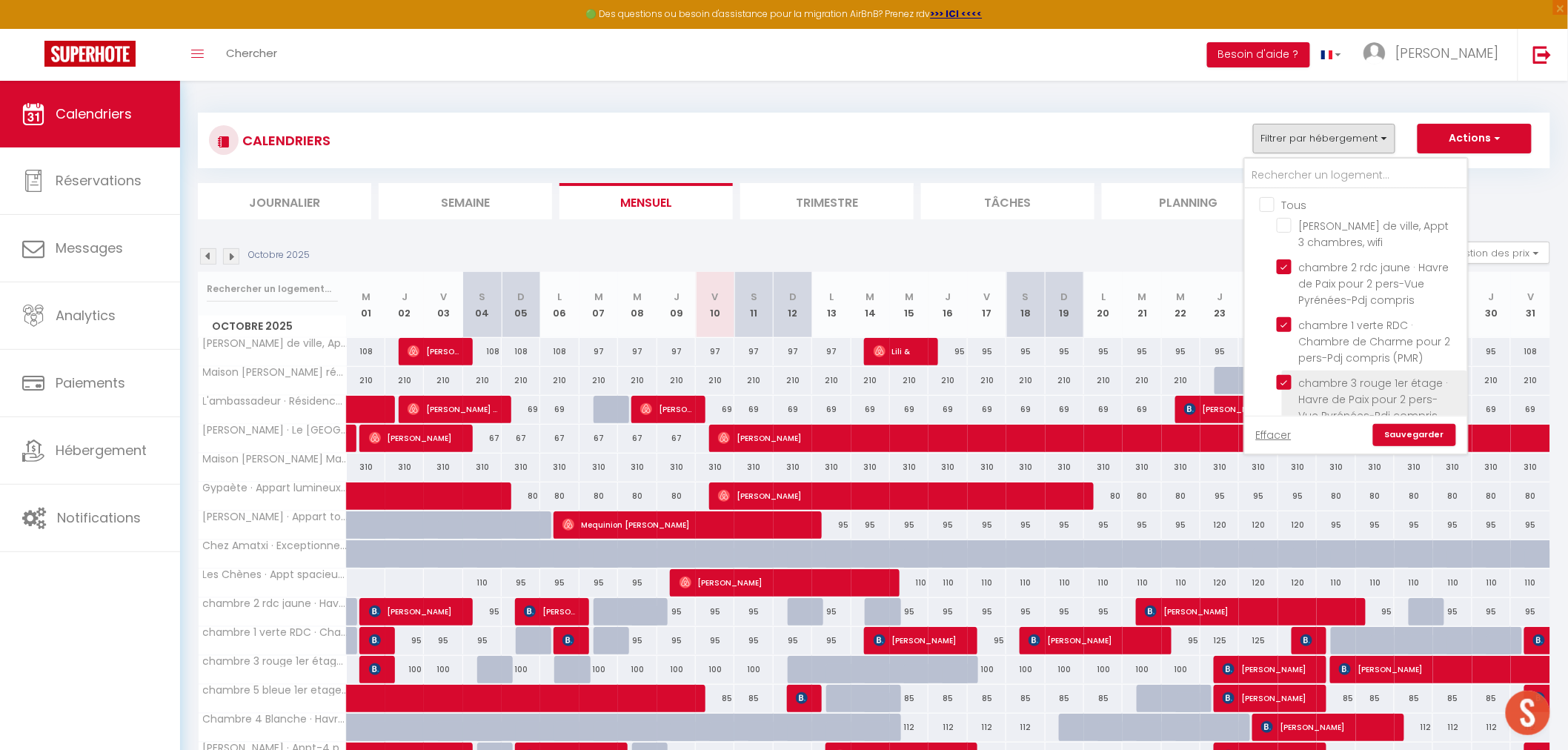
checkbox input "false"
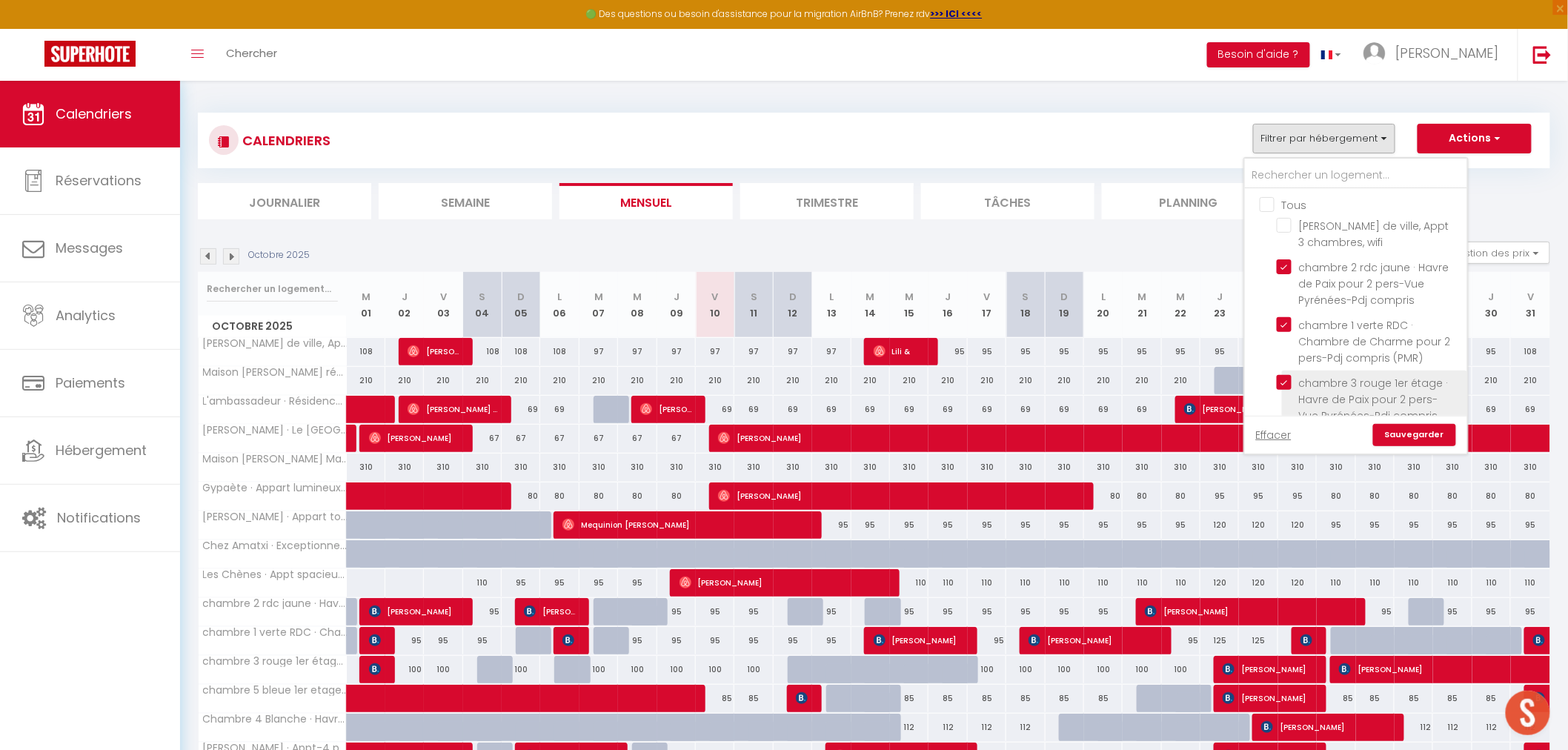
checkbox input "false"
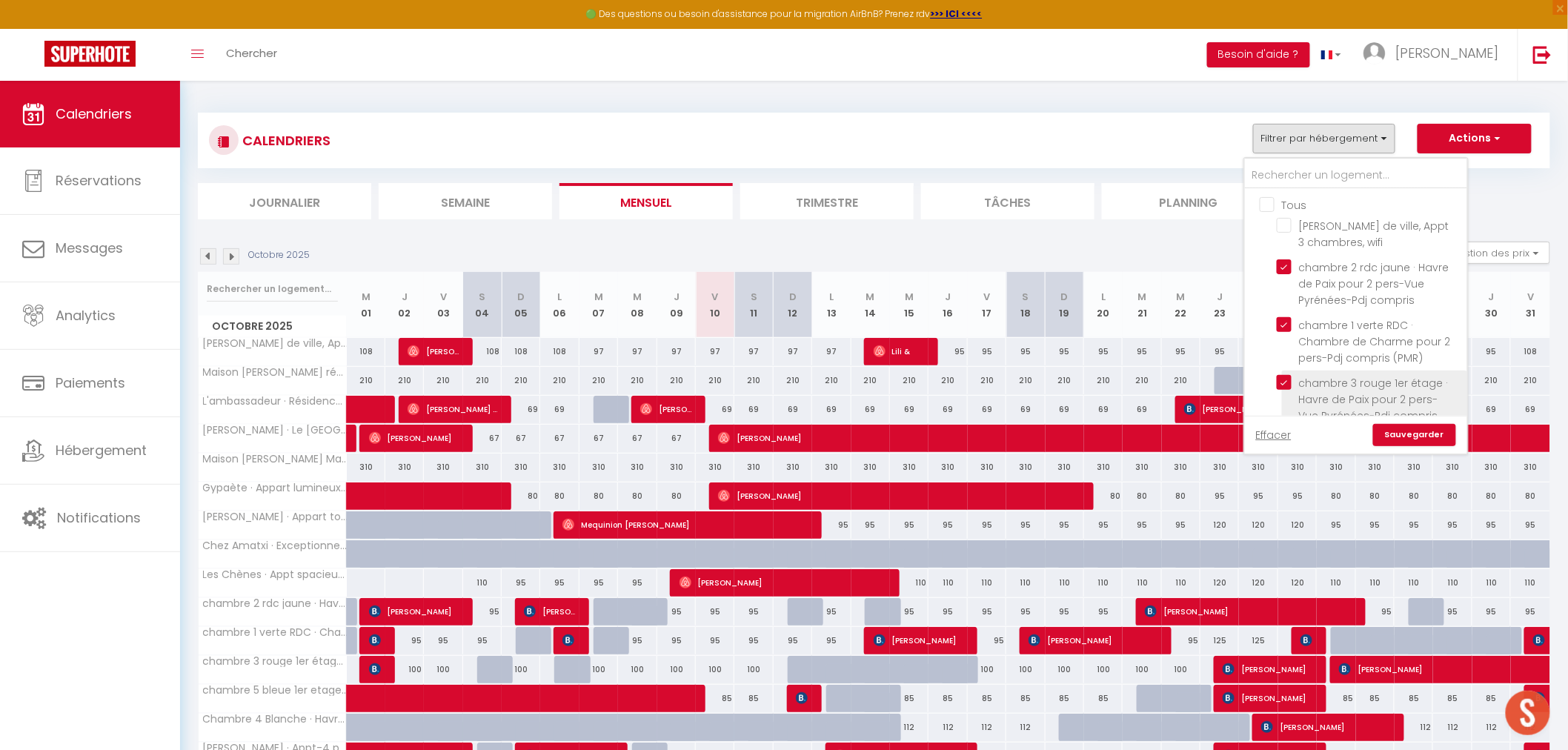
checkbox input "false"
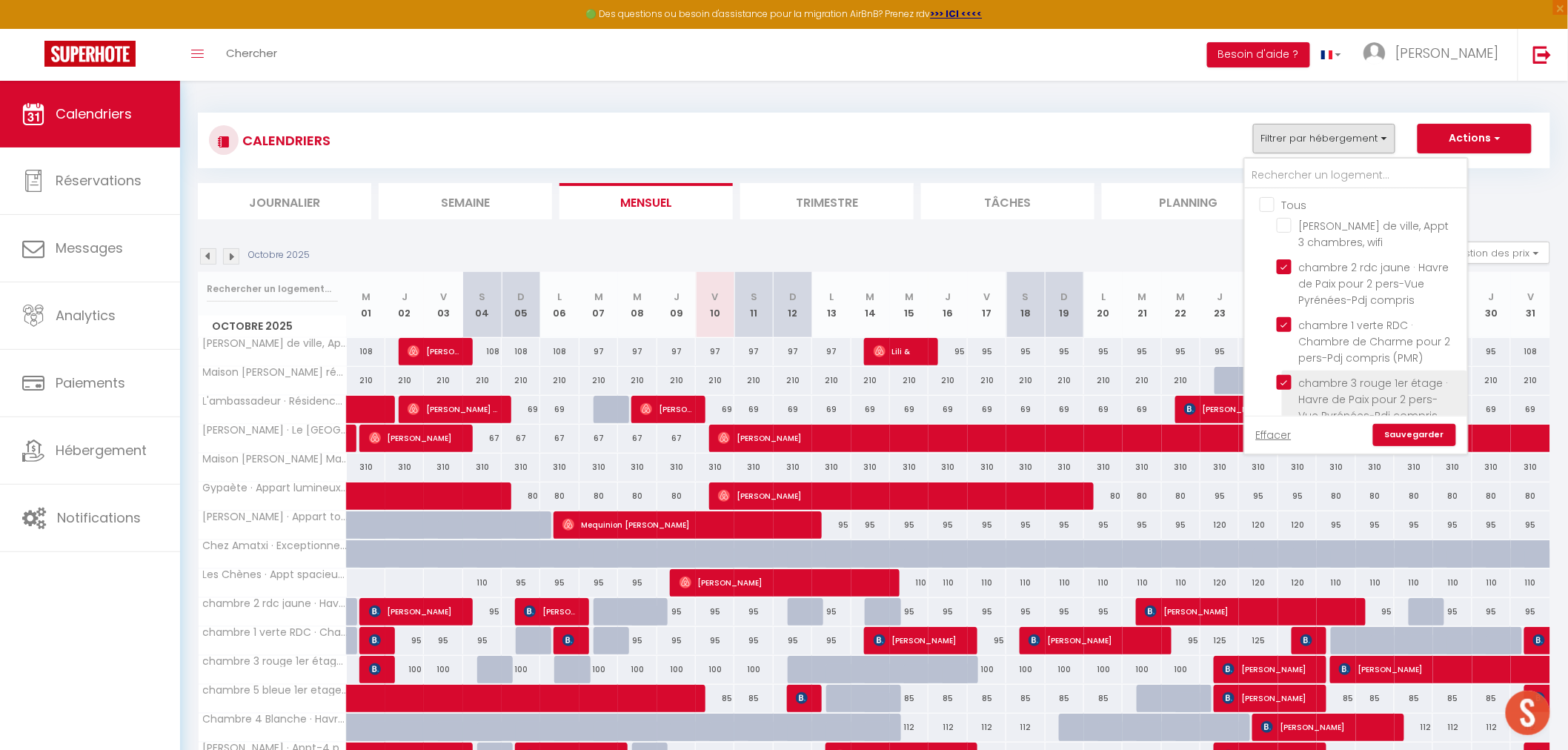
checkbox input "false"
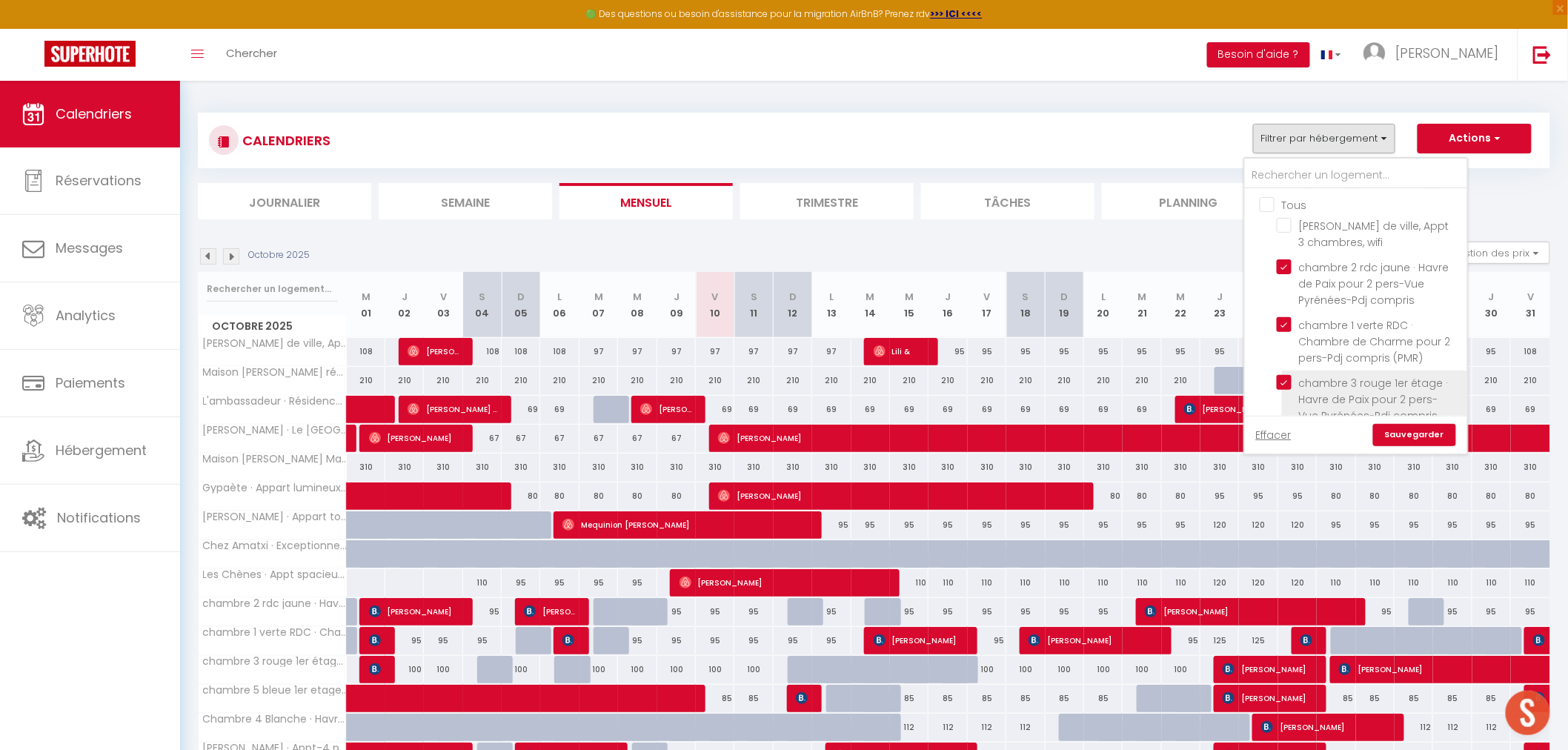
checkbox input "false"
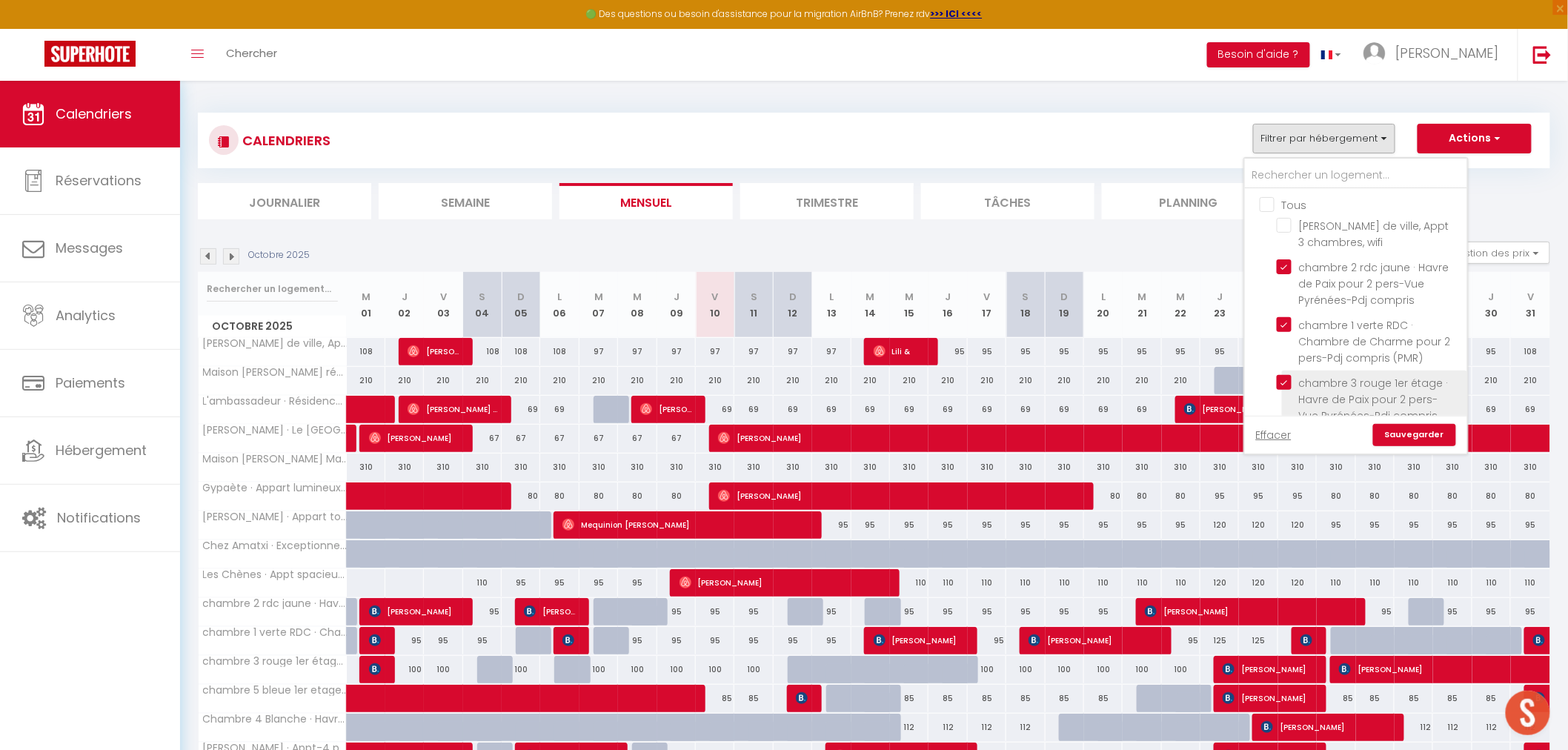
checkbox input "false"
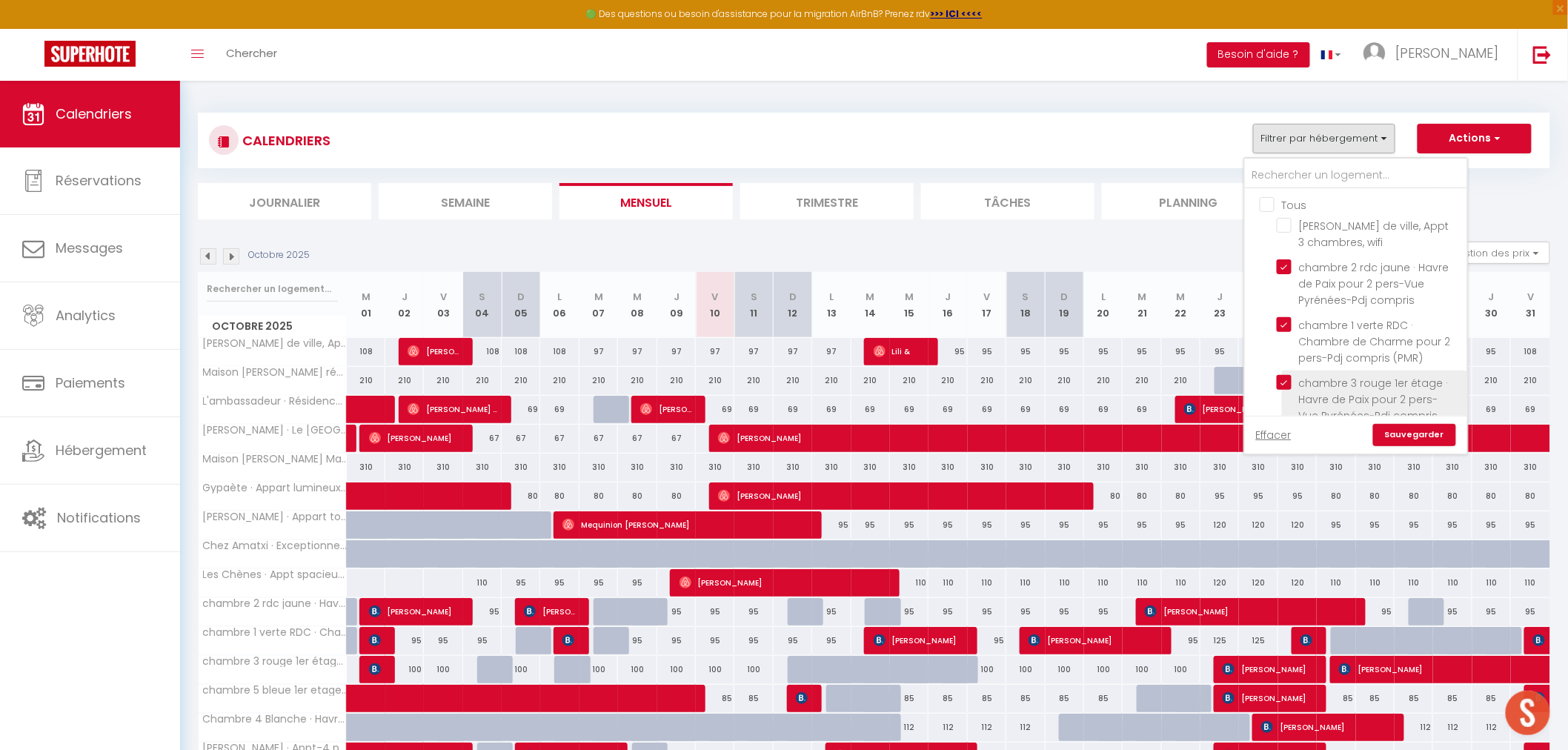
checkbox input "false"
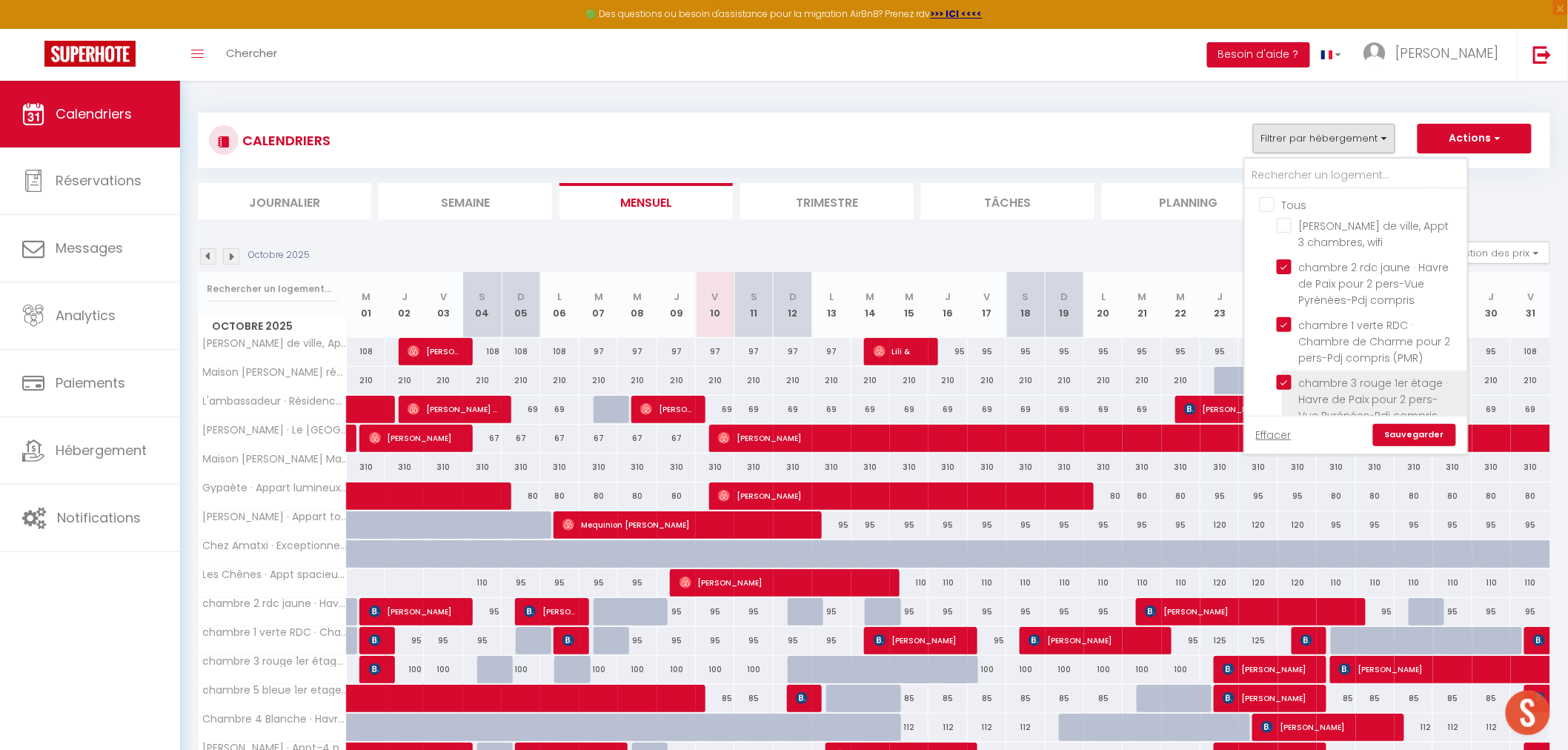
checkbox input "false"
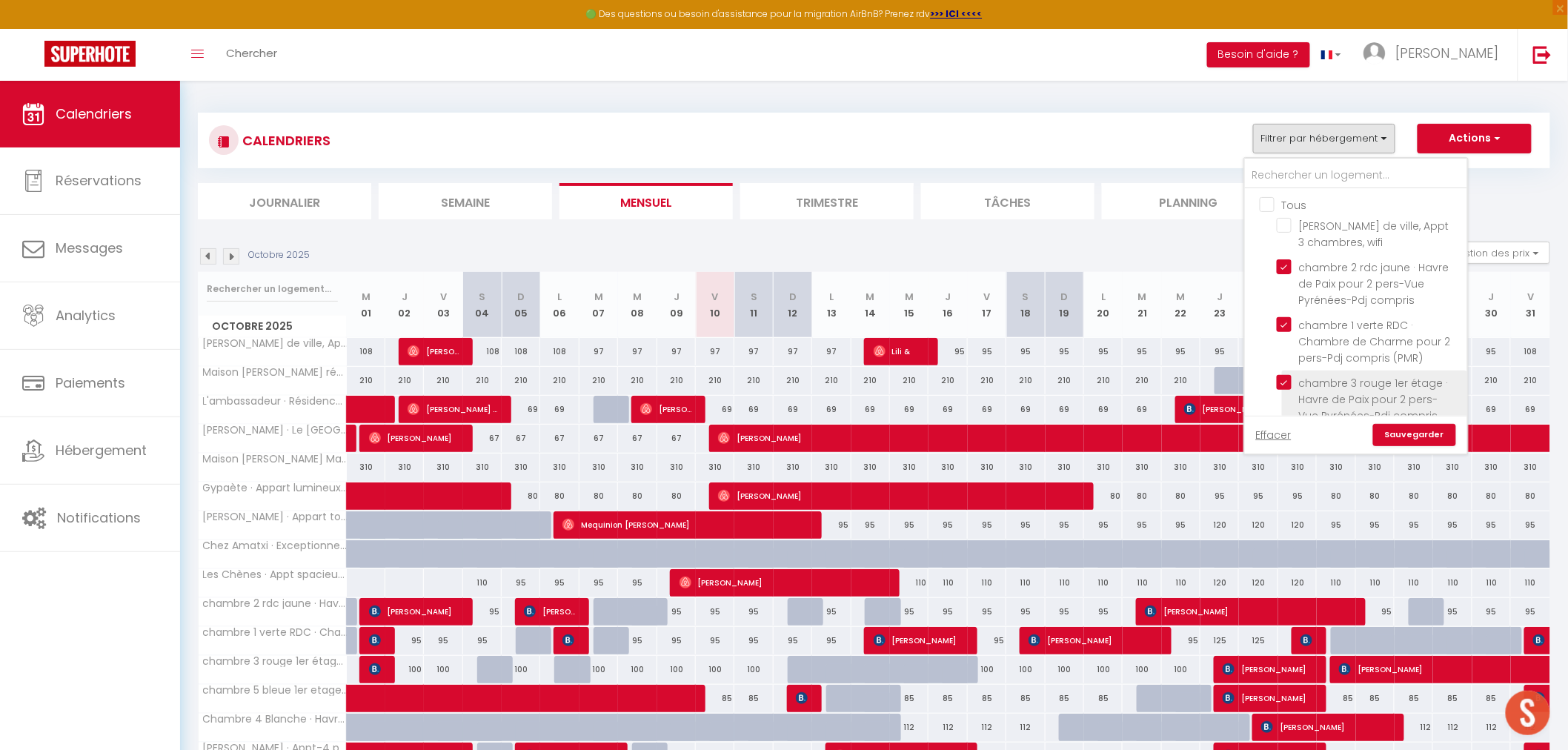
checkbox input "false"
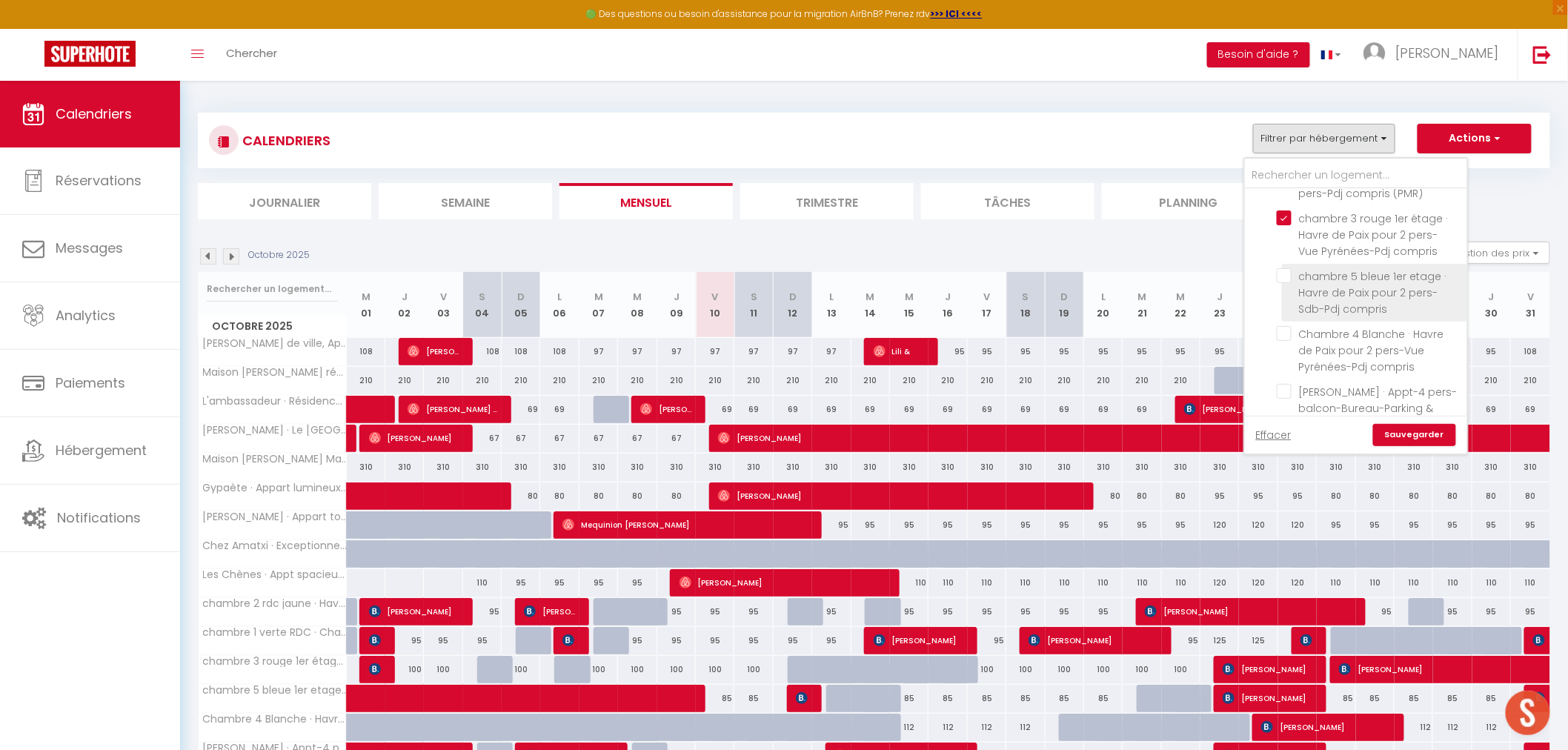
click at [1290, 278] on input "chambre 5 bleue 1er etage · Havre de Paix pour 2 pers-Sdb-Pdj compris" at bounding box center [1369, 275] width 185 height 14
checkbox input "true"
checkbox input "false"
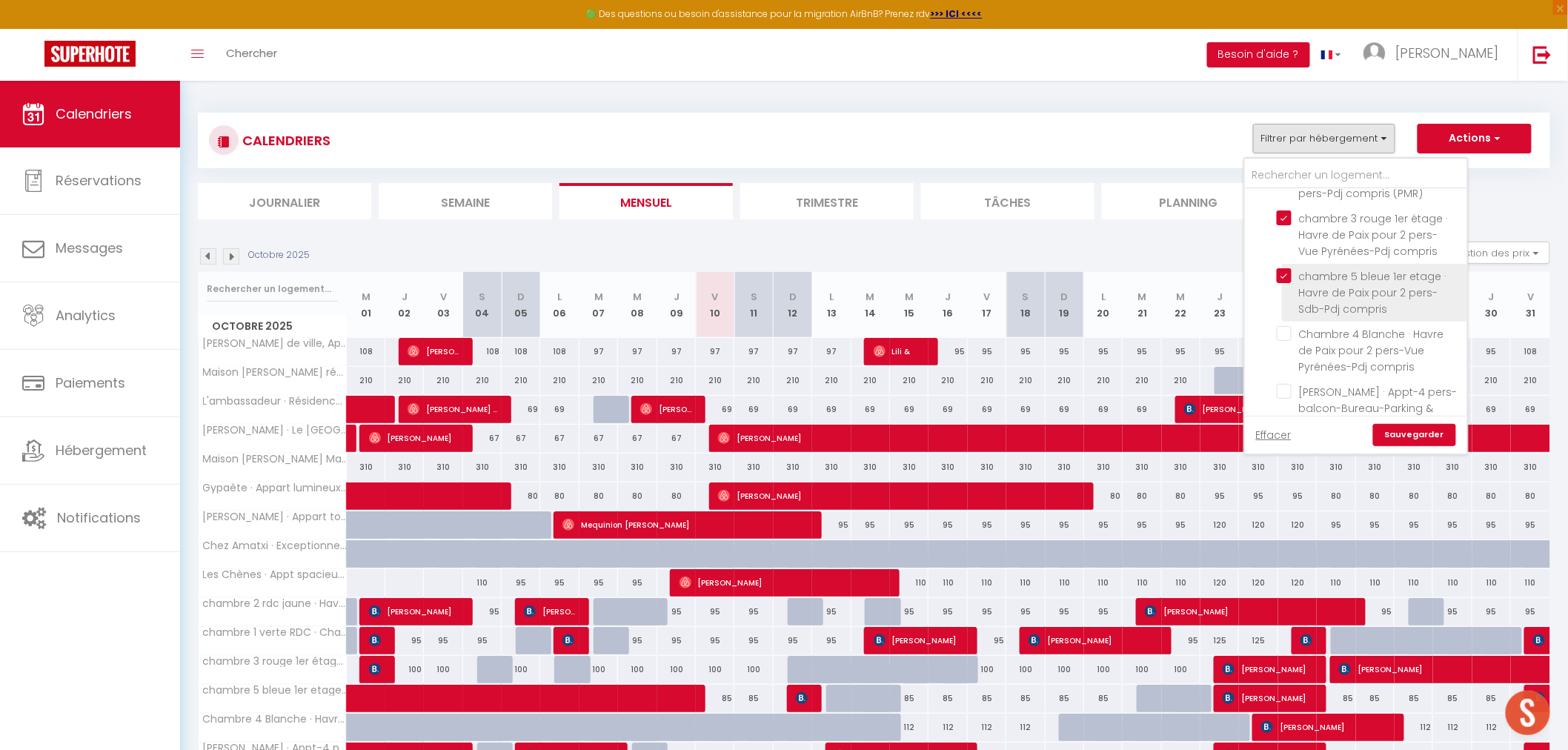
checkbox input "false"
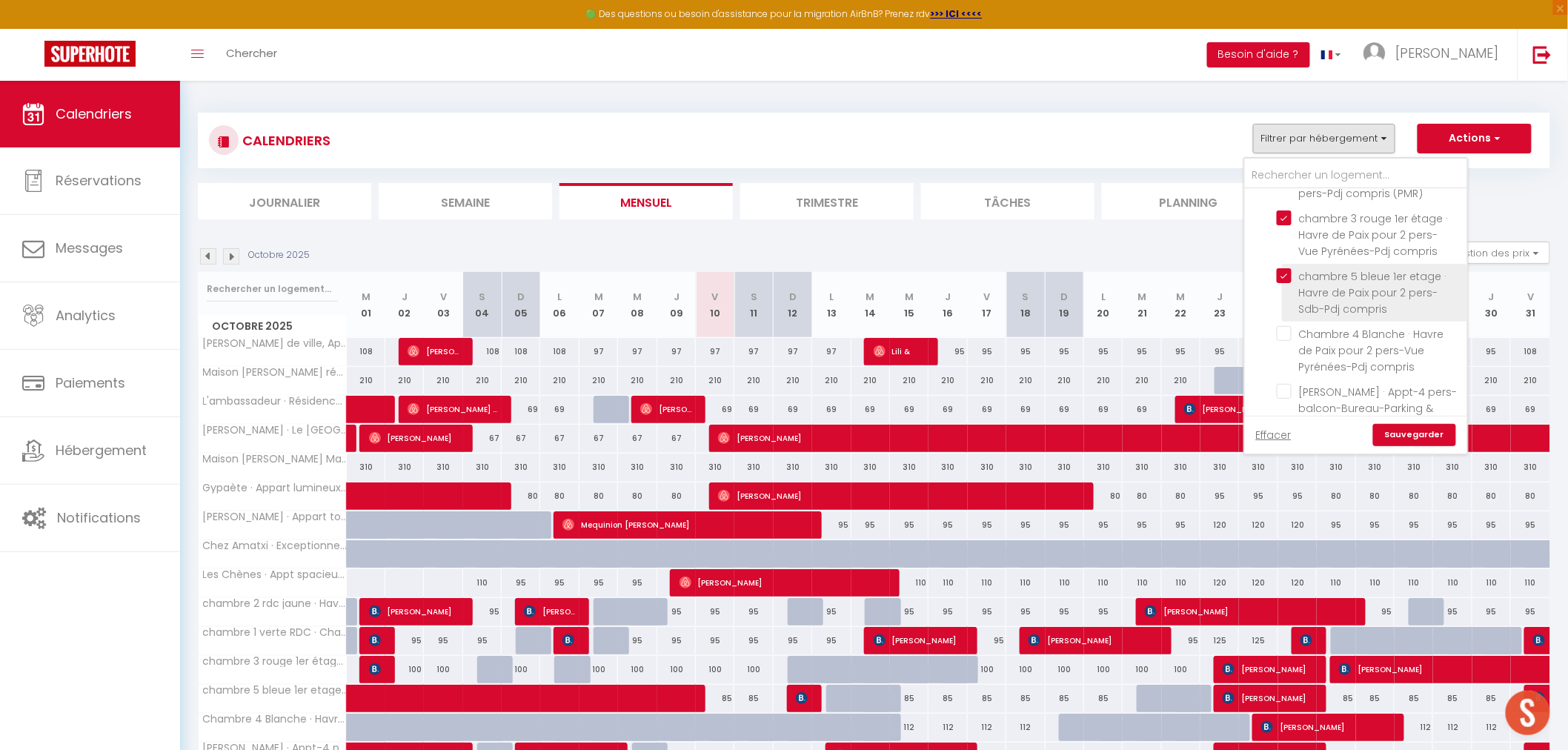
checkbox input "false"
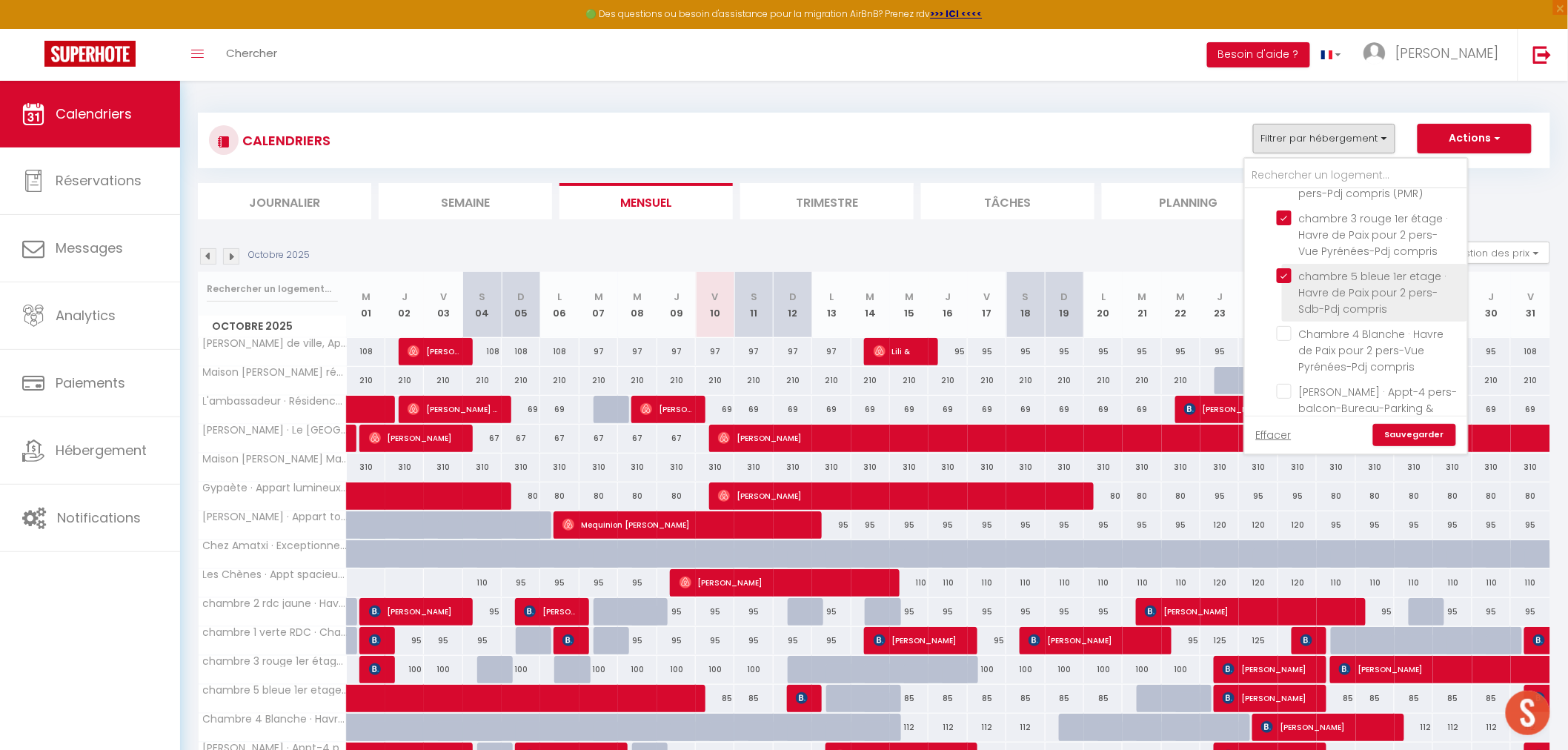
checkbox input "false"
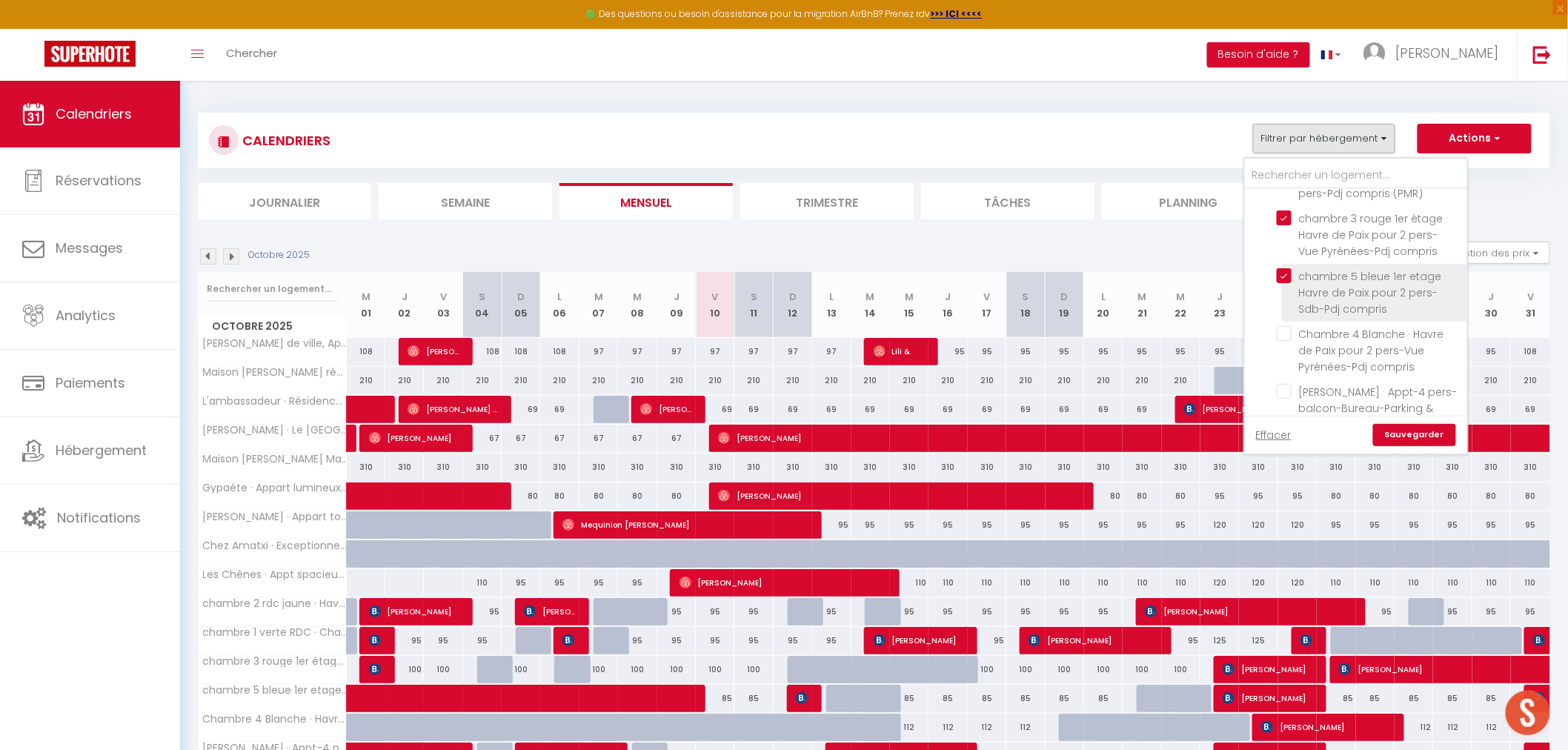
checkbox input "false"
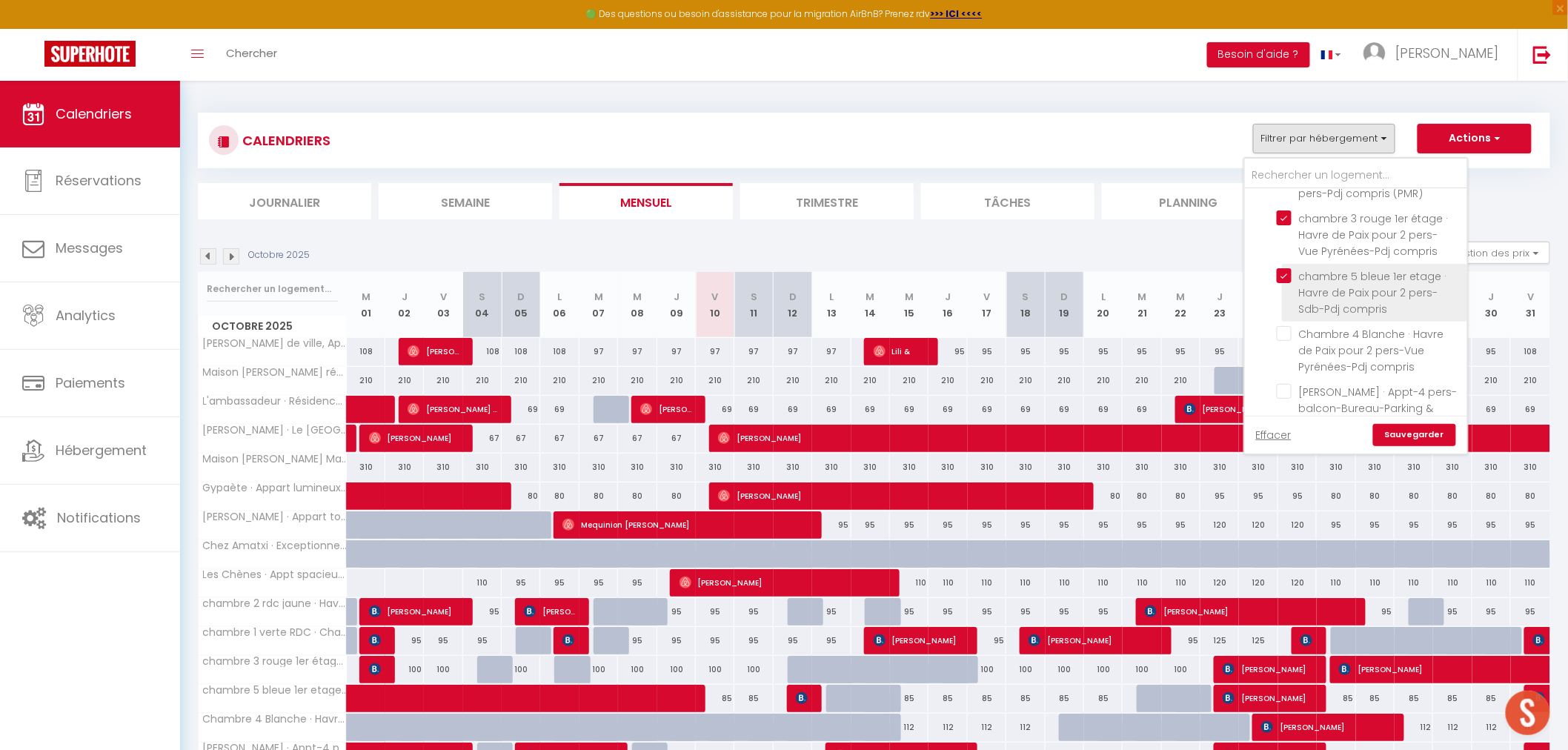
checkbox input "false"
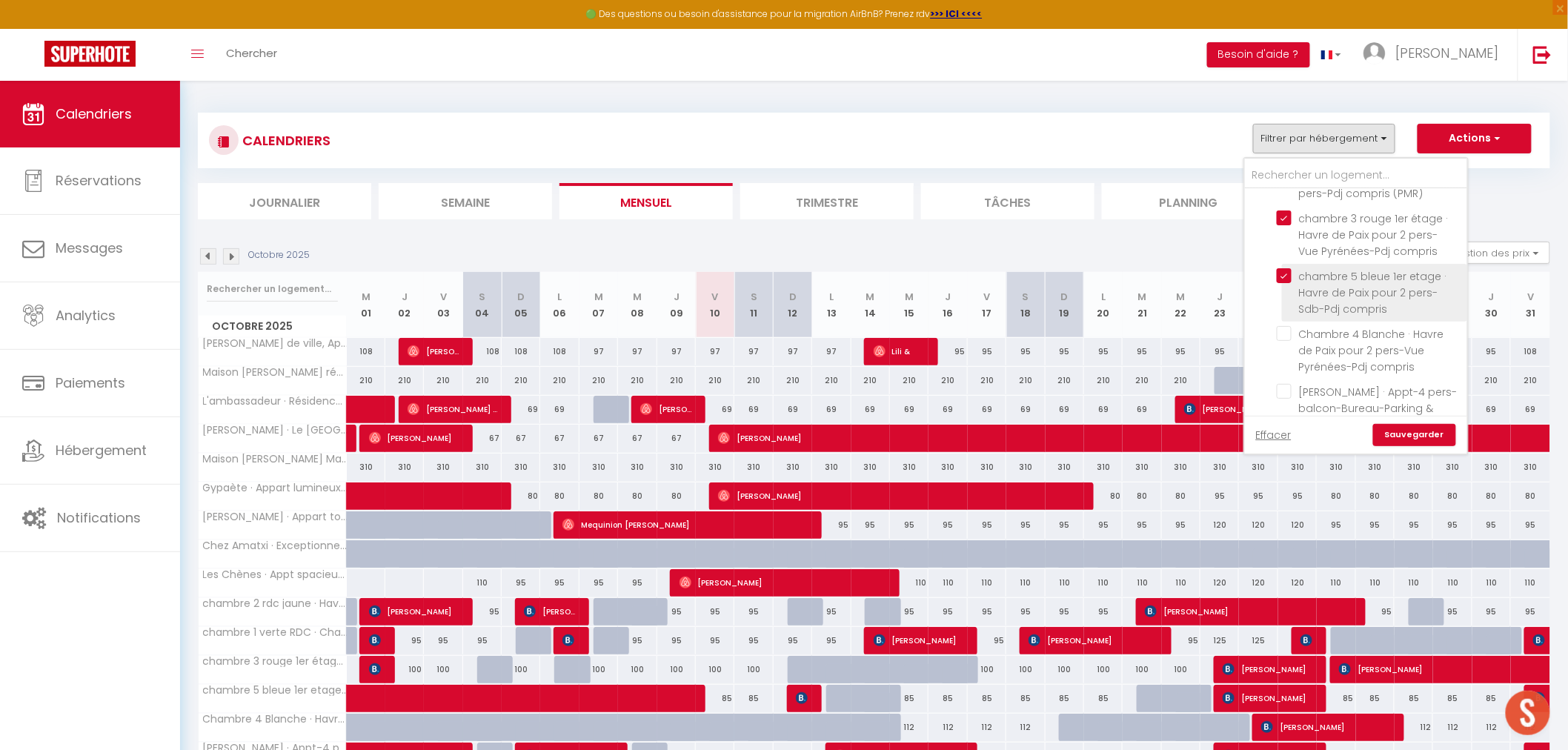
checkbox input "false"
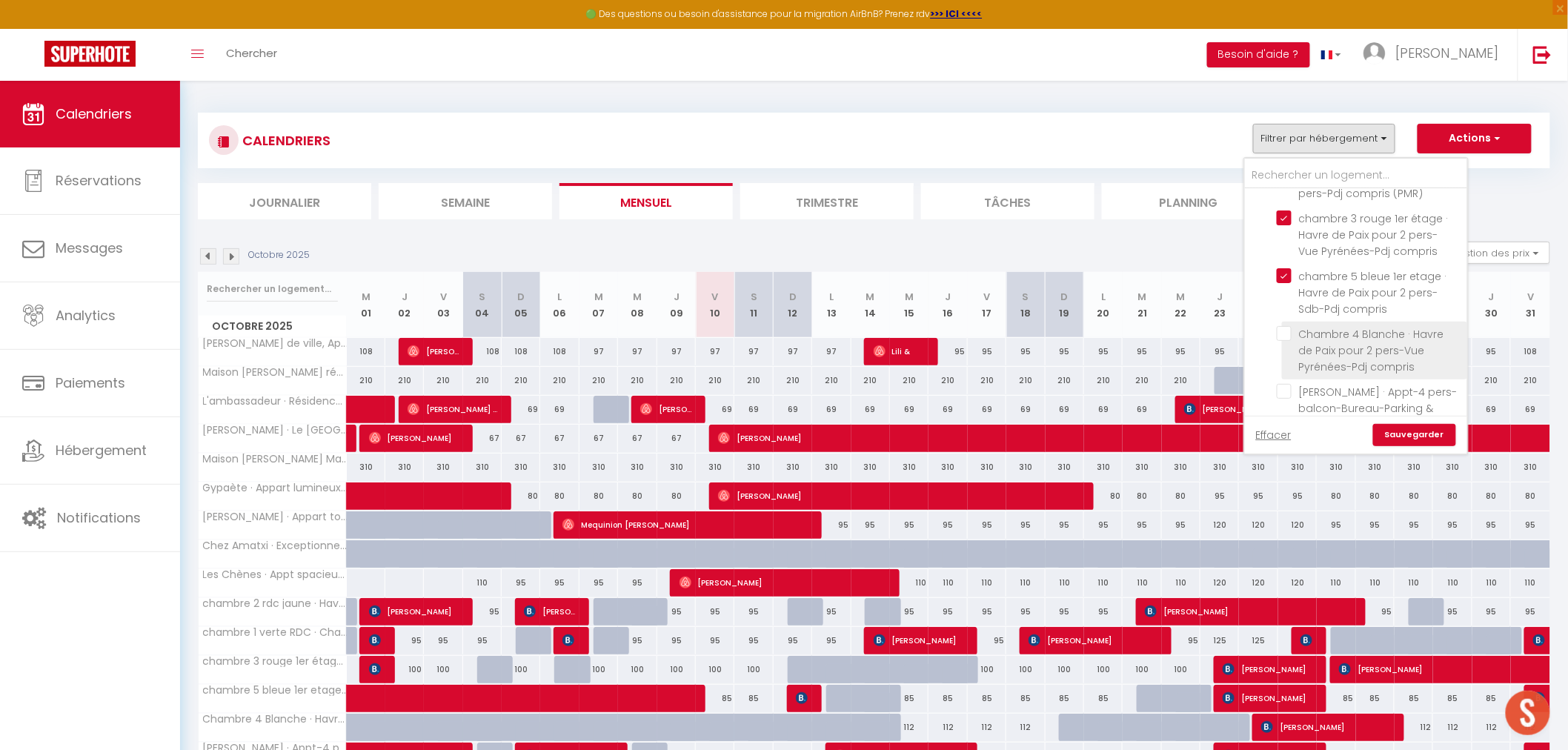
click at [1290, 322] on li "Chambre 4 Blanche · Havre de Paix pour 2 pers-Vue Pyrénées-Pdj compris" at bounding box center [1375, 351] width 185 height 58
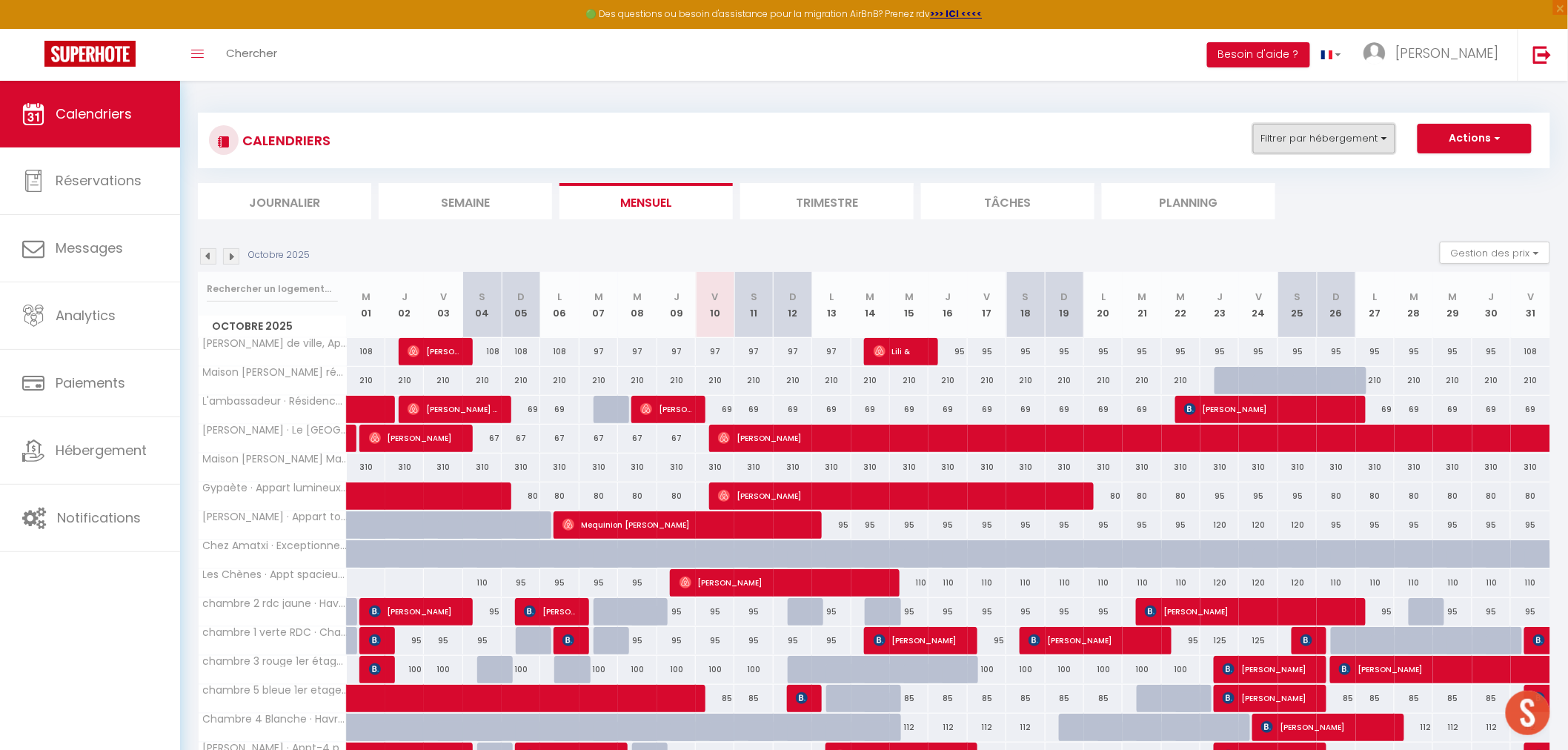
click at [1285, 145] on button "Filtrer par hébergement" at bounding box center [1324, 138] width 142 height 30
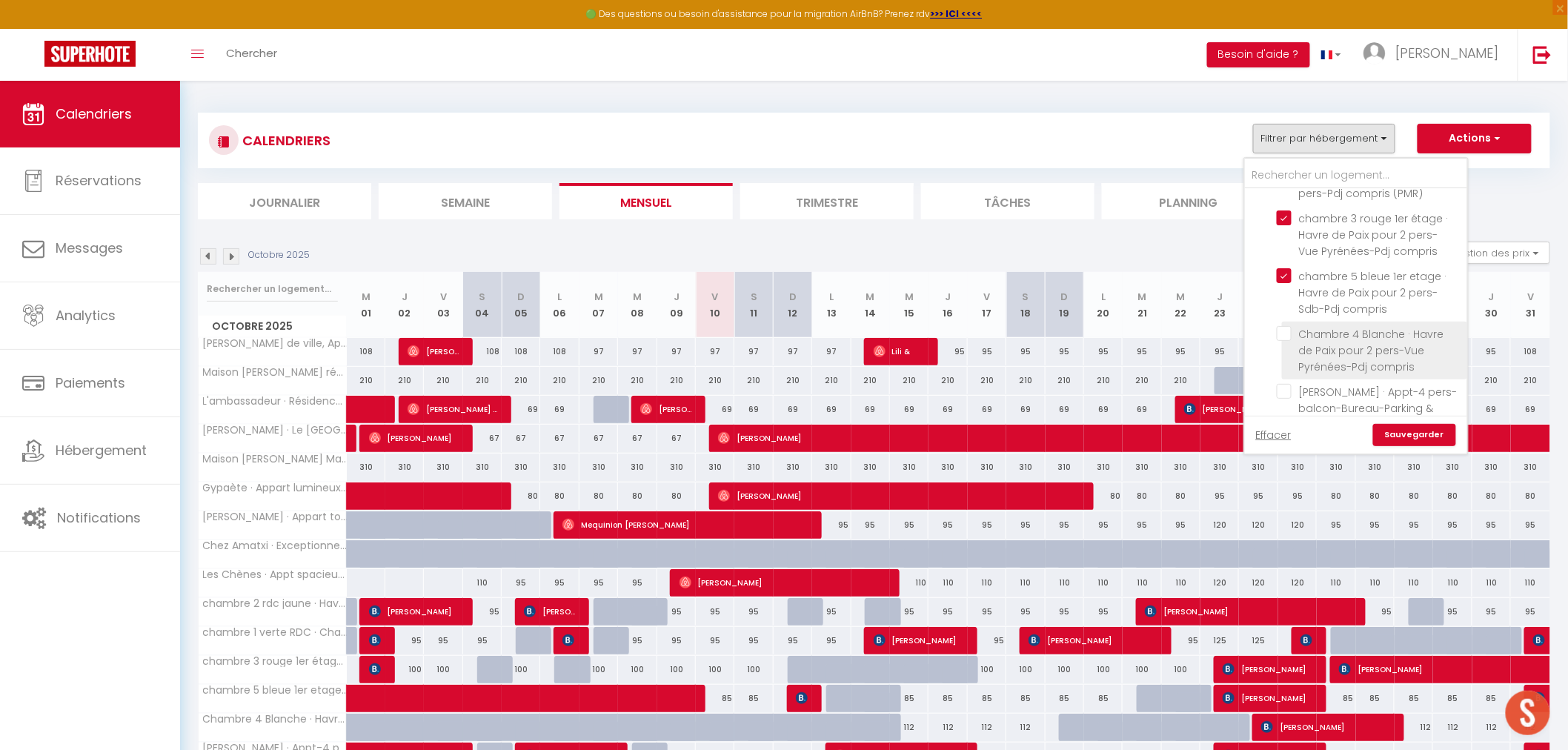
click at [1289, 333] on input "Chambre 4 Blanche · Havre de Paix pour 2 pers-Vue Pyrénées-Pdj compris" at bounding box center [1369, 333] width 185 height 14
click at [1415, 431] on link "Sauvegarder" at bounding box center [1414, 435] width 83 height 22
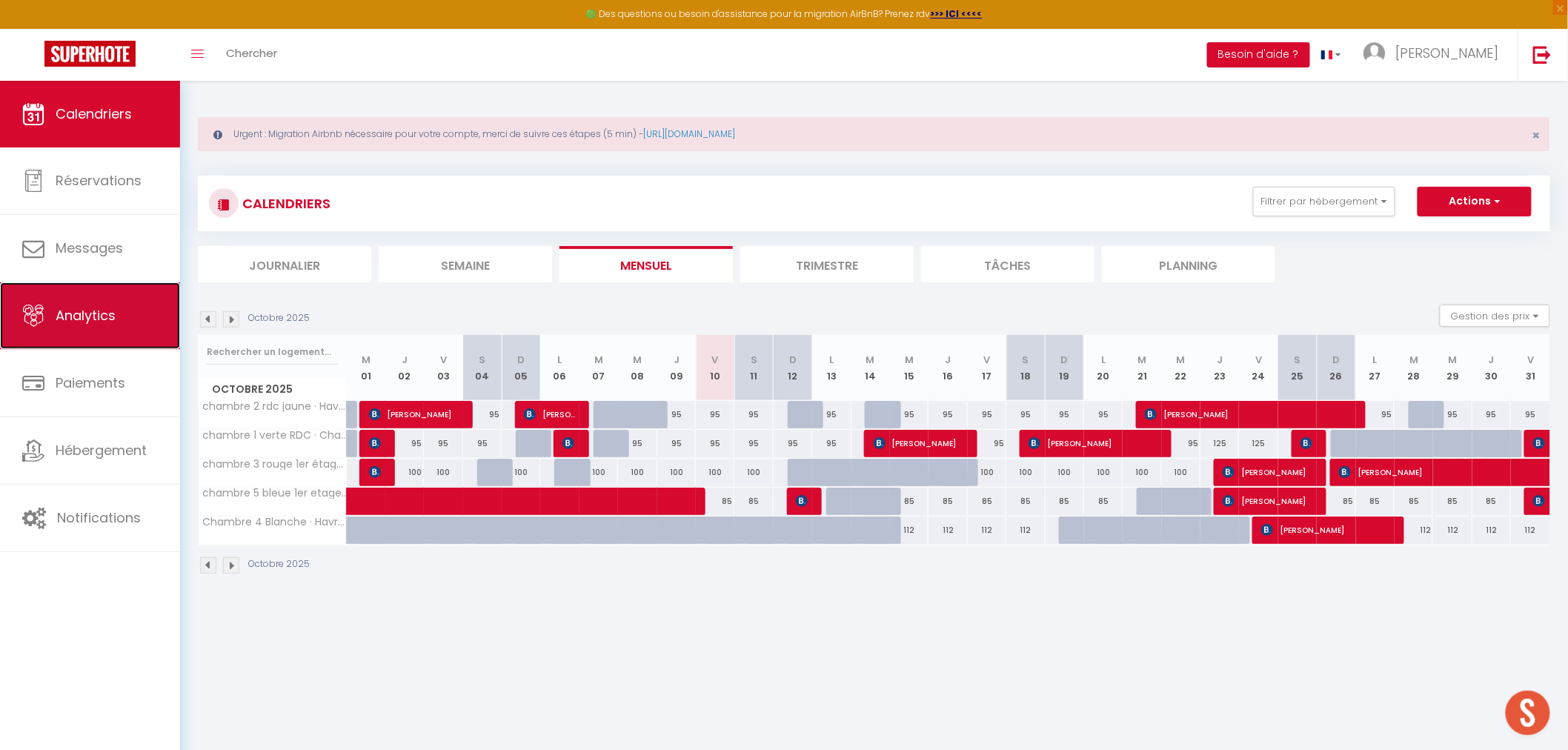
click at [104, 322] on span "Analytics" at bounding box center [85, 315] width 60 height 18
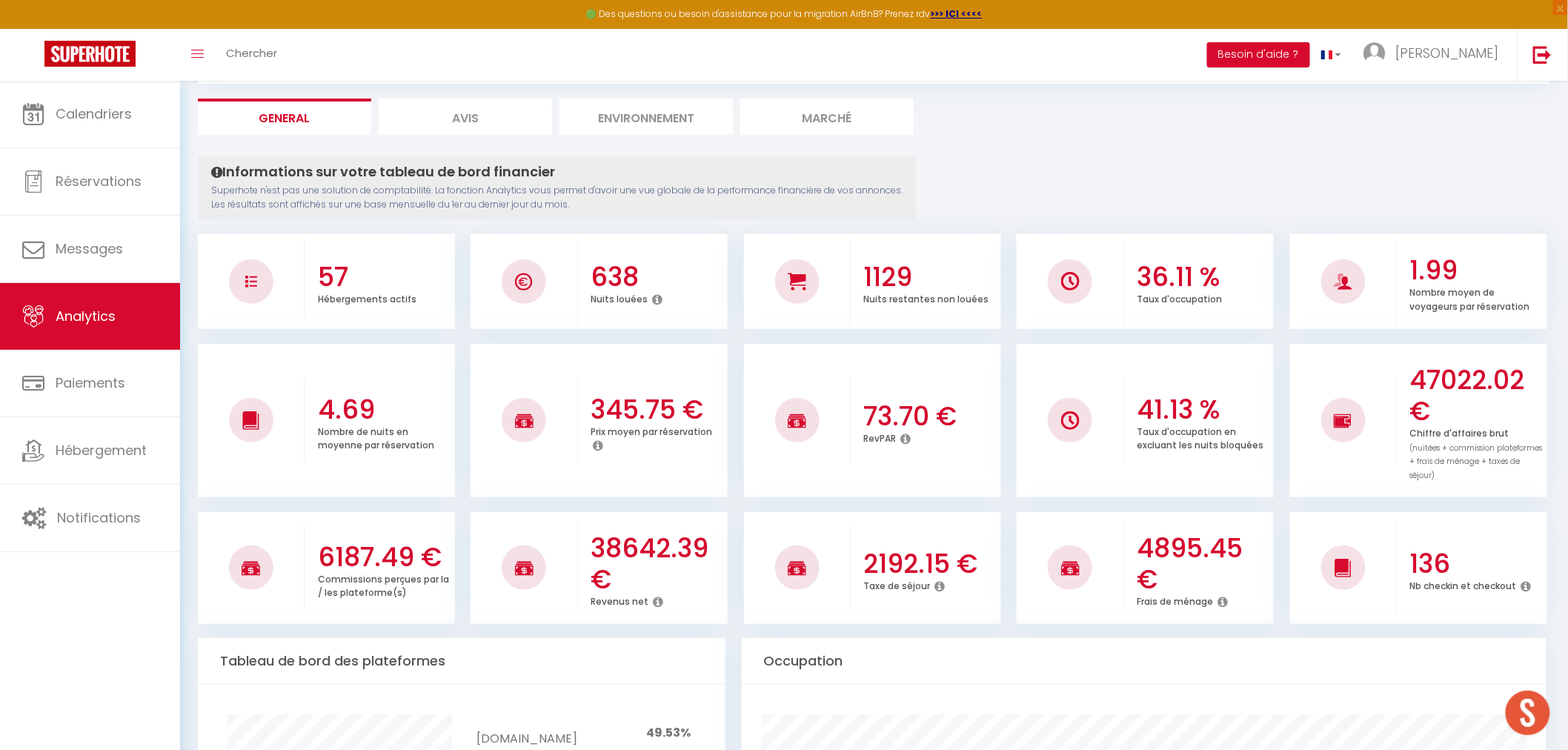
scroll to position [165, 0]
